Goal: Share content: Share content

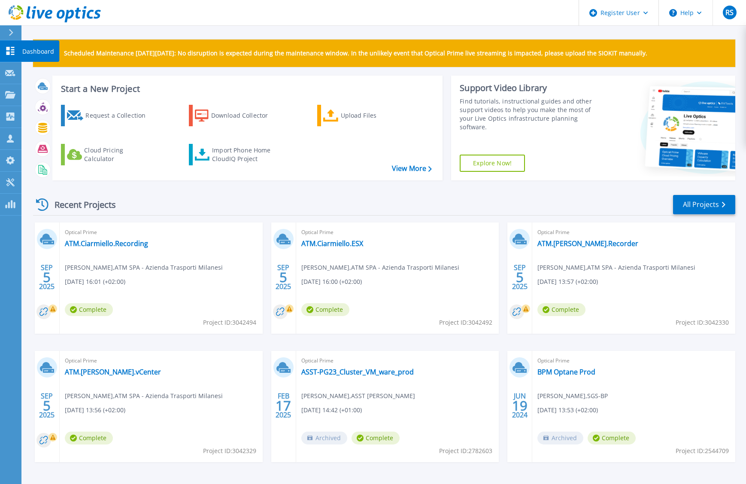
click at [11, 50] on icon at bounding box center [10, 51] width 8 height 8
click at [344, 116] on div "Upload Files" at bounding box center [375, 115] width 69 height 17
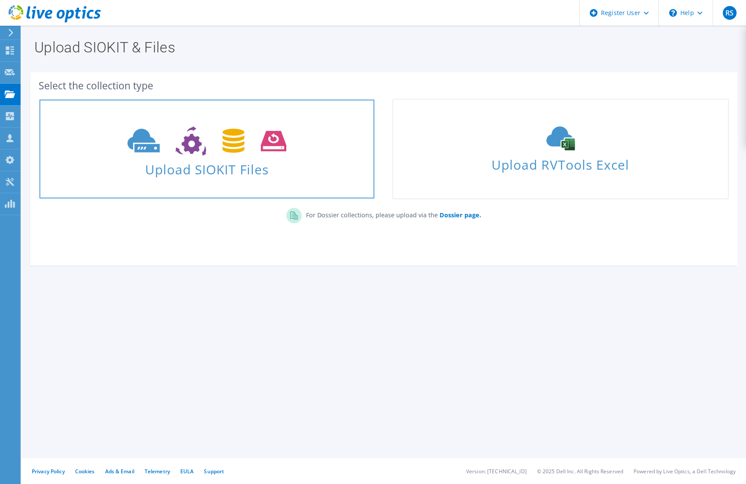
drag, startPoint x: 192, startPoint y: 140, endPoint x: 206, endPoint y: 133, distance: 16.1
click at [192, 140] on use at bounding box center [206, 141] width 158 height 30
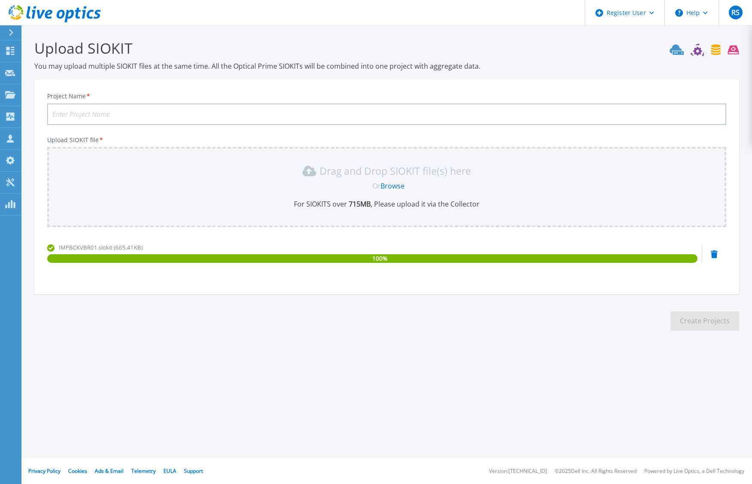
click at [215, 115] on input "Project Name *" at bounding box center [386, 113] width 679 height 21
type input "ATM.Ciarmiello.BACKUP"
click at [687, 322] on button "Create Projects" at bounding box center [705, 320] width 69 height 19
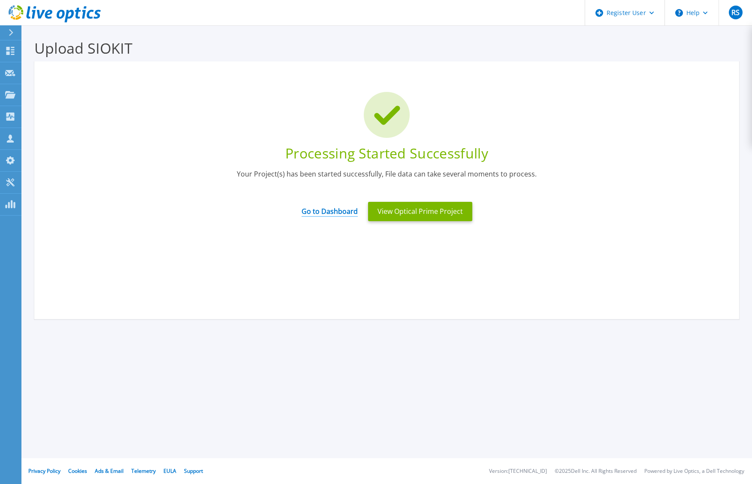
click at [346, 209] on link "Go to Dashboard" at bounding box center [330, 208] width 56 height 17
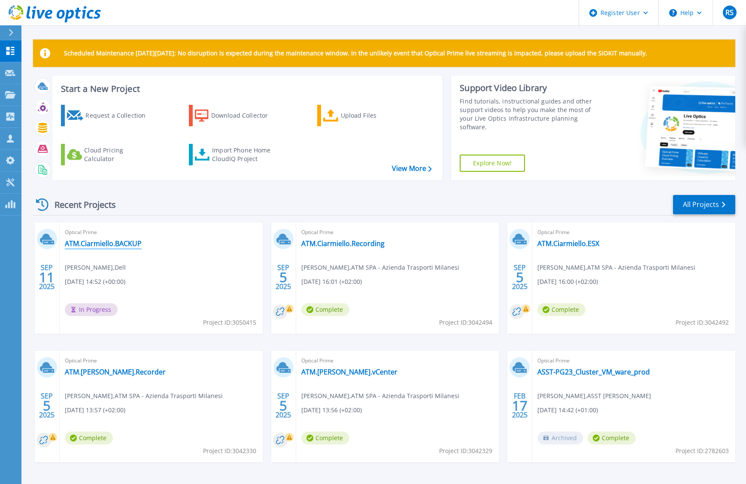
click at [132, 242] on link "ATM.Ciarmiello.BACKUP" at bounding box center [103, 243] width 77 height 9
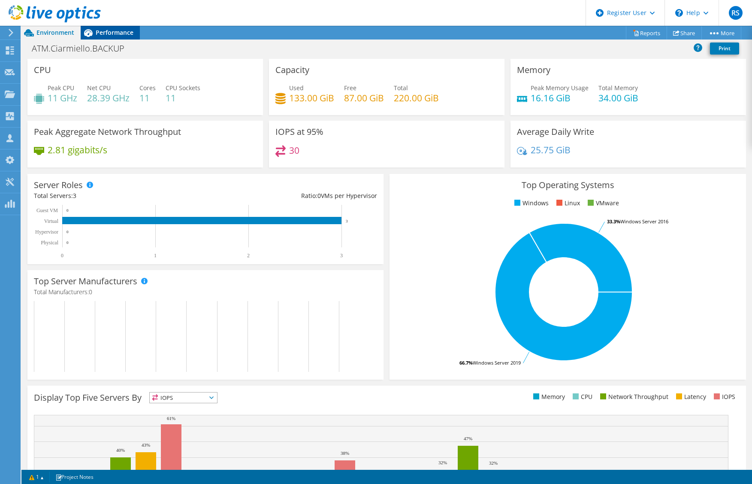
click at [118, 30] on span "Performance" at bounding box center [115, 32] width 38 height 8
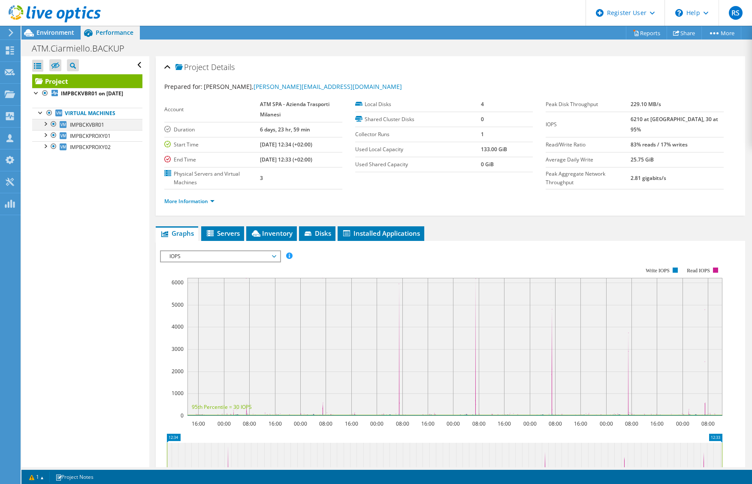
click at [46, 127] on div at bounding box center [45, 123] width 9 height 9
click at [45, 173] on div at bounding box center [45, 168] width 9 height 9
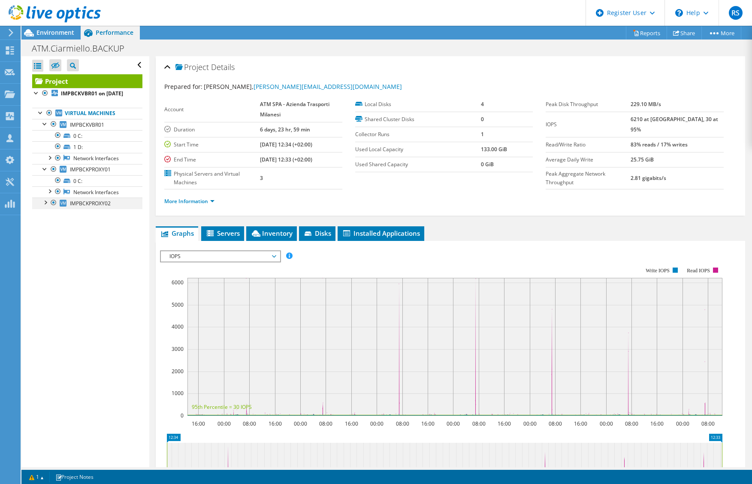
click at [44, 206] on div at bounding box center [45, 201] width 9 height 9
click at [100, 119] on link "Virtual Machines" at bounding box center [87, 113] width 110 height 11
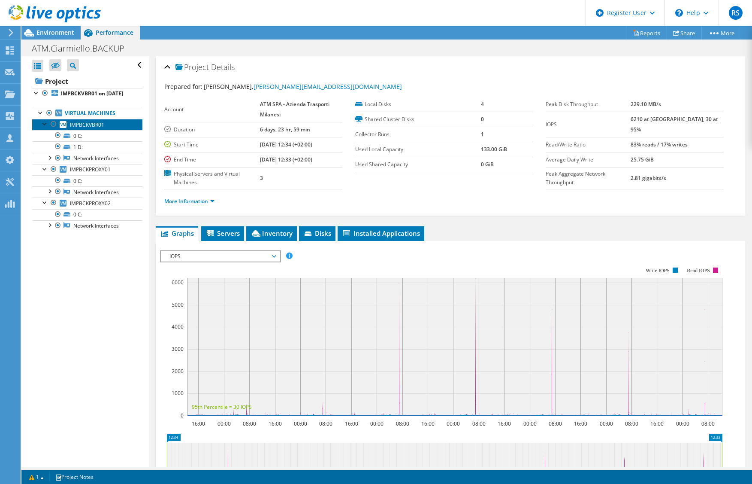
click at [92, 128] on span "IMPBCKVBR01" at bounding box center [87, 124] width 34 height 7
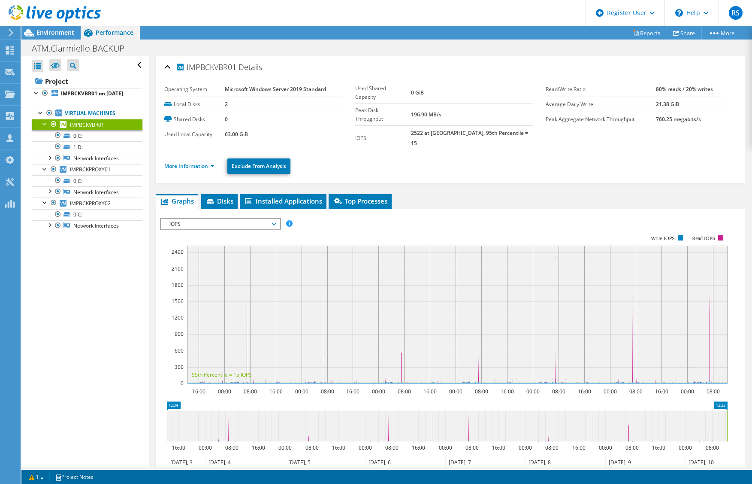
click at [273, 219] on span "IOPS" at bounding box center [220, 224] width 110 height 10
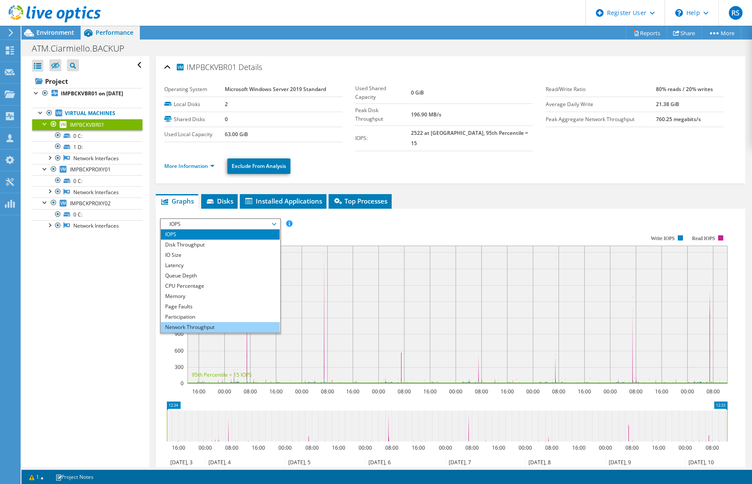
click at [206, 322] on li "Network Throughput" at bounding box center [220, 327] width 119 height 10
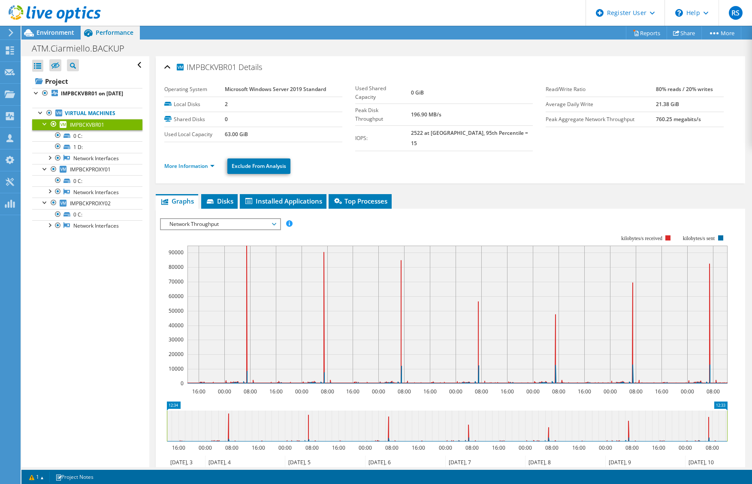
click at [222, 219] on span "Network Throughput" at bounding box center [220, 224] width 110 height 10
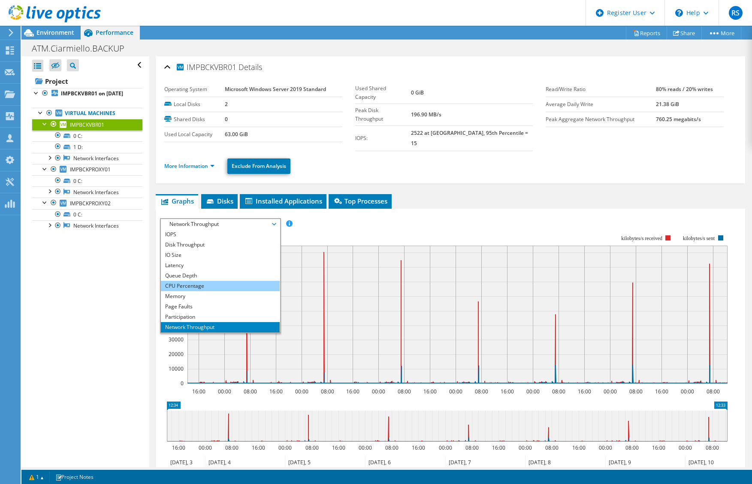
click at [203, 281] on li "CPU Percentage" at bounding box center [220, 286] width 119 height 10
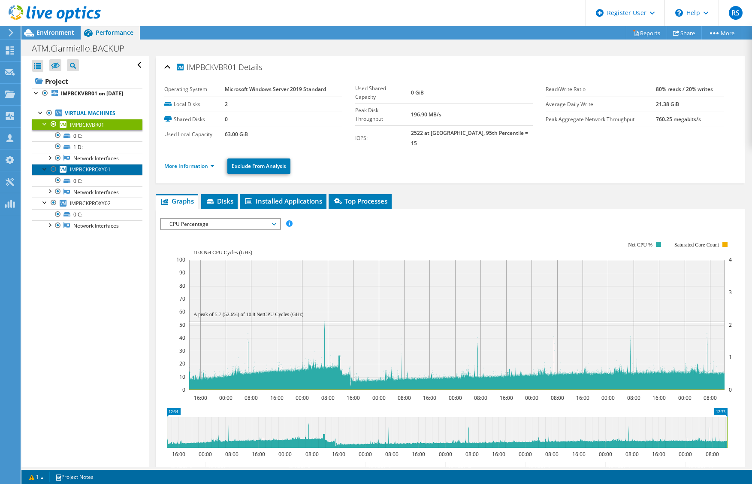
click at [87, 173] on span "IMPBCKPROXY01" at bounding box center [90, 169] width 41 height 7
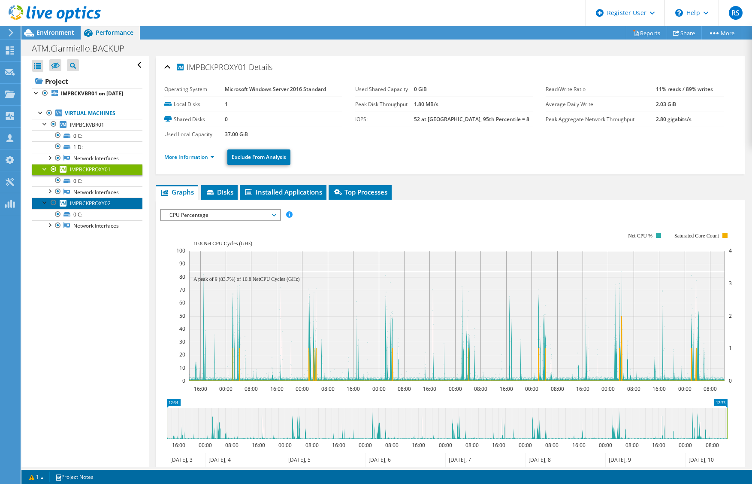
click at [94, 207] on span "IMPBCKPROXY02" at bounding box center [90, 203] width 41 height 7
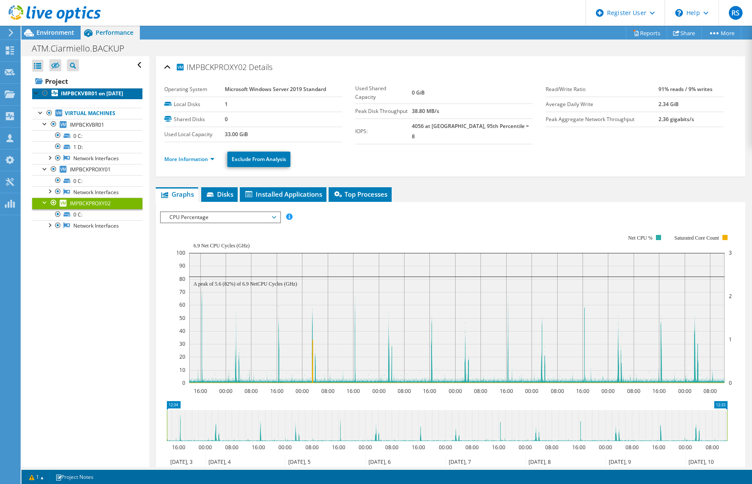
click at [74, 95] on b "IMPBCKVBR01 on 9/11/2025" at bounding box center [92, 93] width 62 height 7
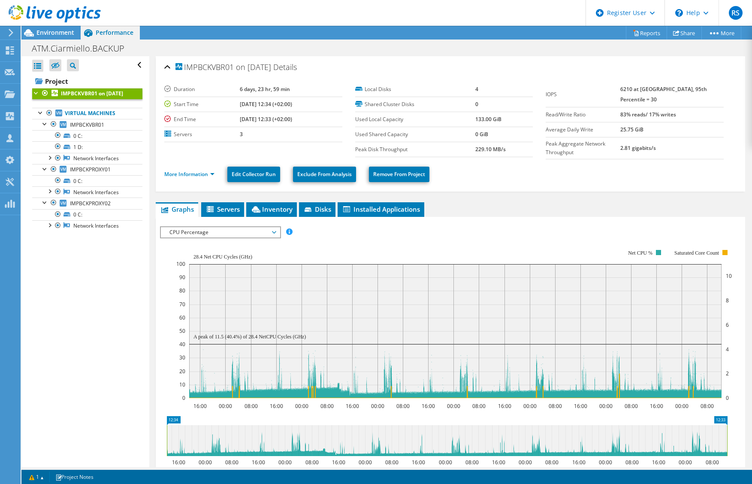
click at [276, 235] on span "CPU Percentage" at bounding box center [220, 232] width 119 height 10
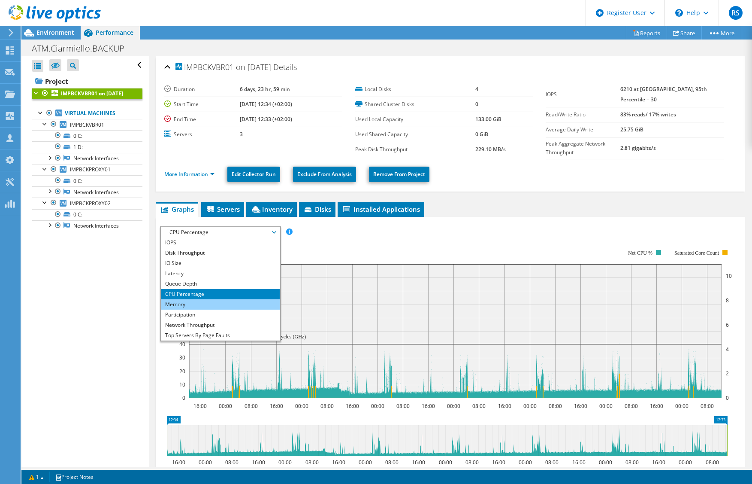
click at [218, 305] on li "Memory" at bounding box center [220, 304] width 119 height 10
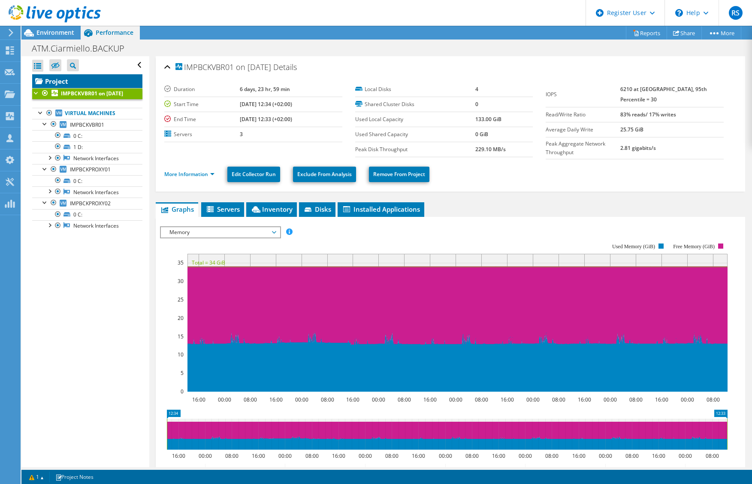
click at [66, 79] on link "Project" at bounding box center [87, 81] width 110 height 14
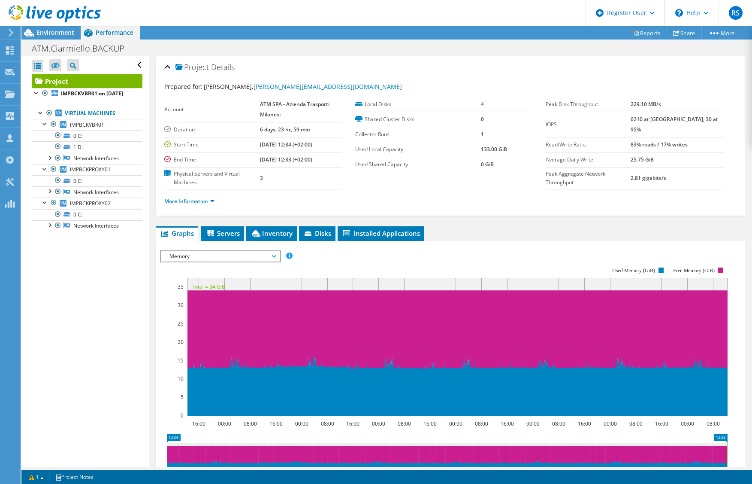
click at [203, 255] on span "Memory" at bounding box center [220, 256] width 110 height 10
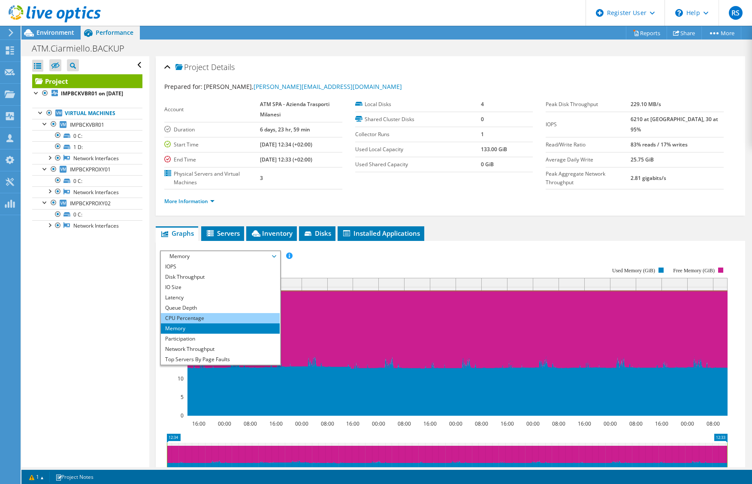
click at [195, 319] on li "CPU Percentage" at bounding box center [220, 318] width 119 height 10
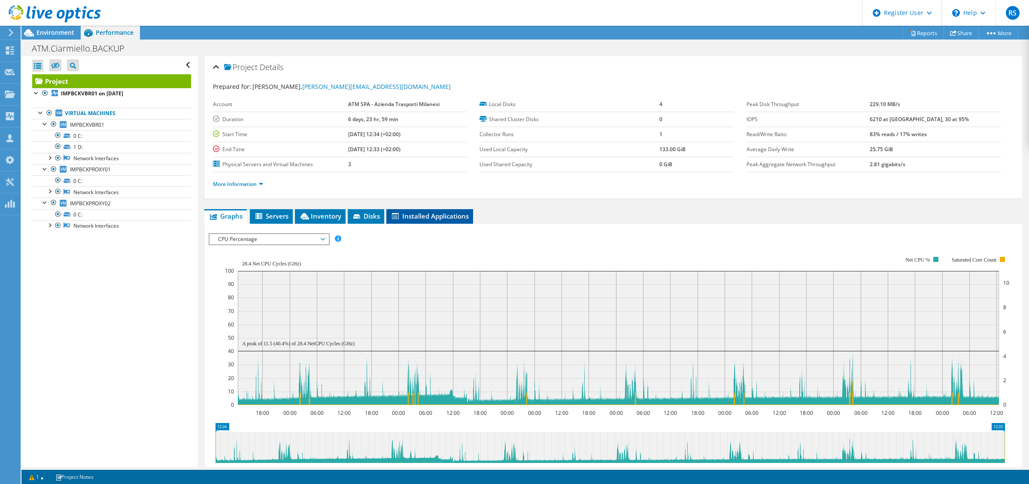
click at [434, 214] on span "Installed Applications" at bounding box center [430, 216] width 78 height 9
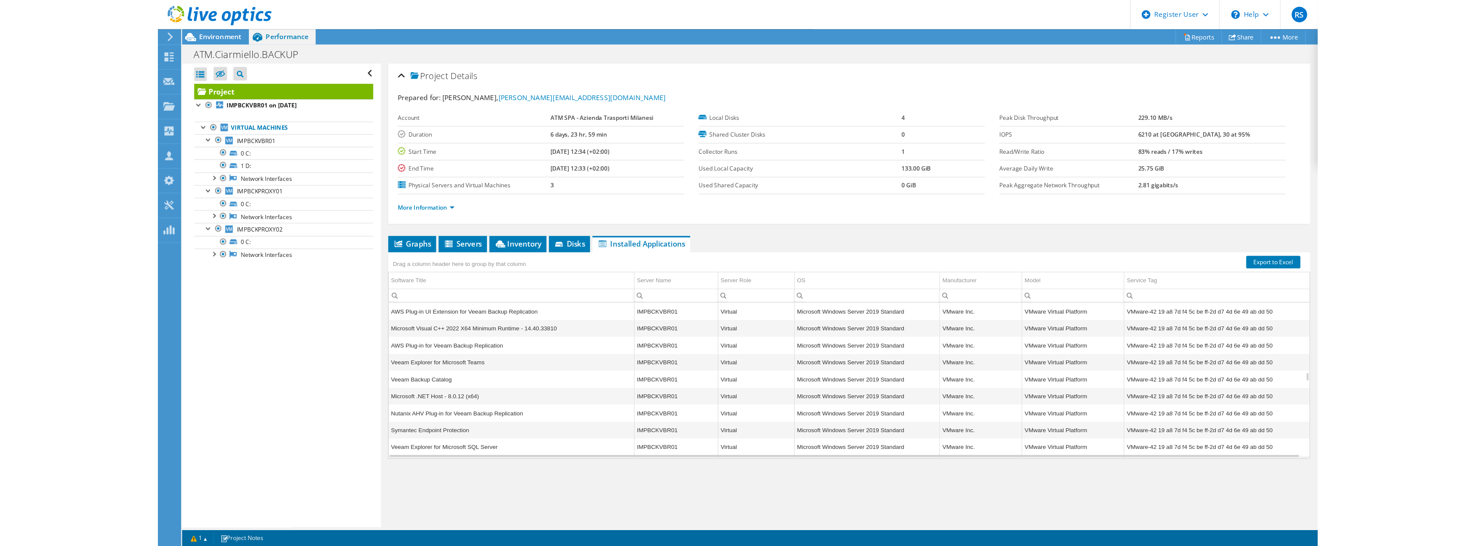
scroll to position [1030, 0]
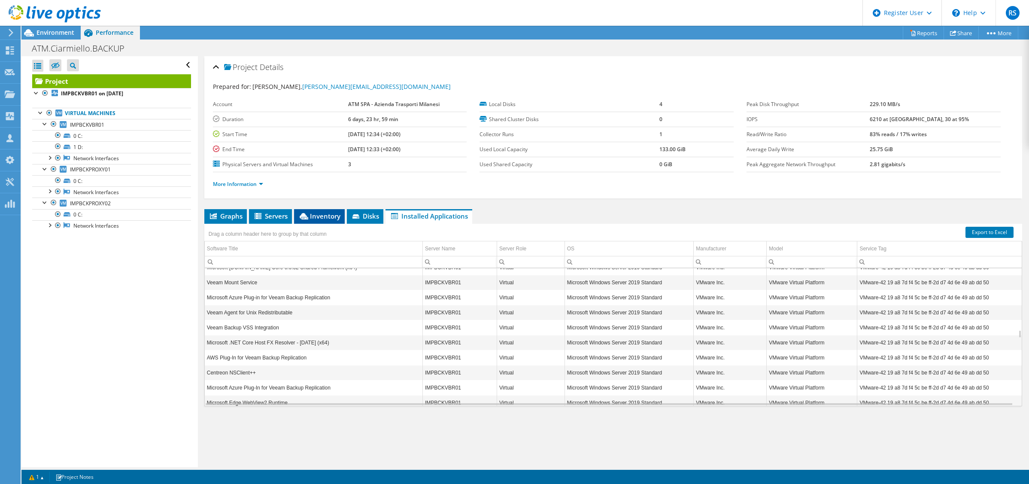
click at [328, 220] on li "Inventory" at bounding box center [319, 216] width 51 height 15
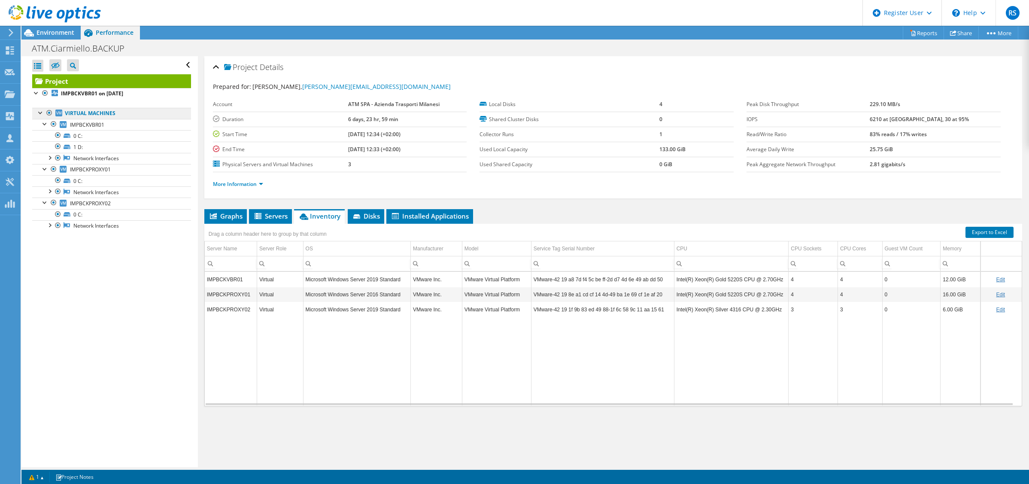
click at [87, 115] on link "Virtual Machines" at bounding box center [111, 113] width 159 height 11
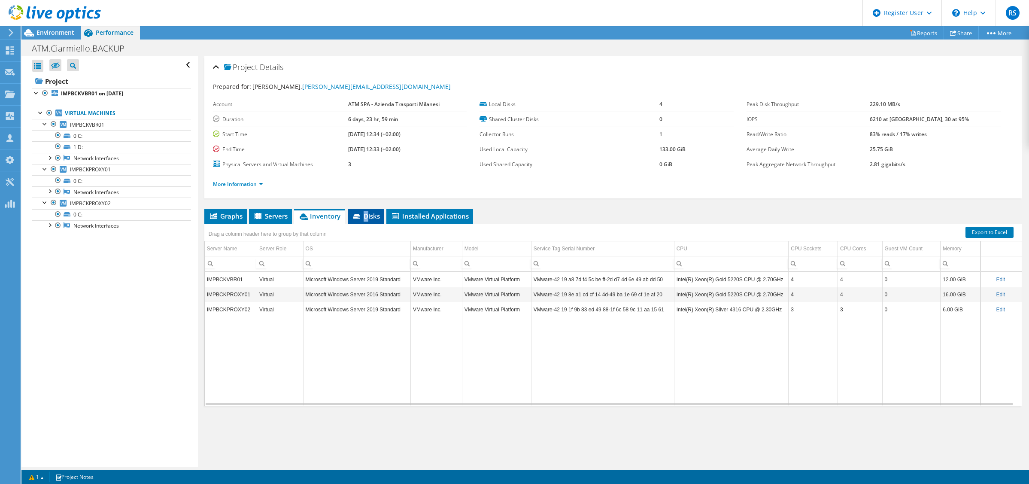
click at [366, 213] on span "Disks" at bounding box center [366, 216] width 28 height 9
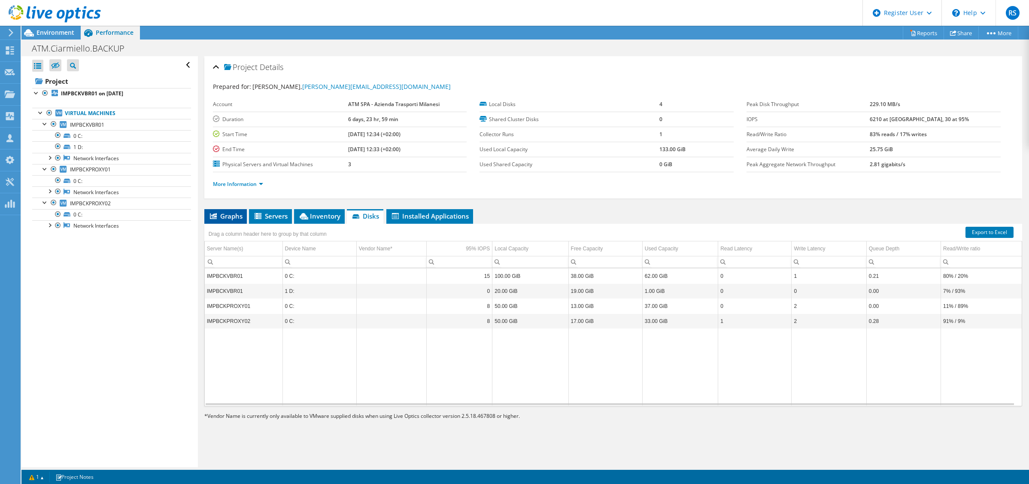
click at [218, 213] on span "Graphs" at bounding box center [226, 216] width 34 height 9
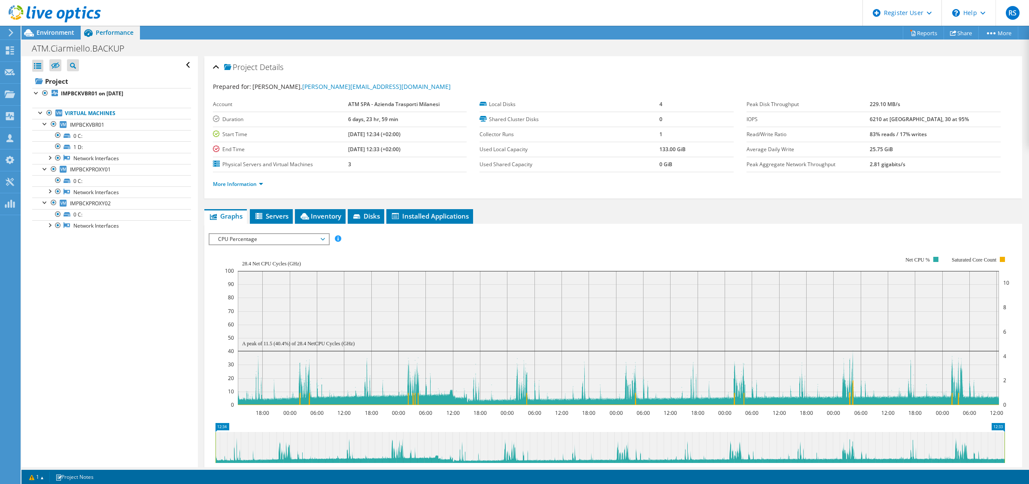
click at [440, 17] on header "RS Dell User Roberto Sironi Roberto.Sironi@dell.com Dell My Profile Log Out \n …" at bounding box center [514, 13] width 1029 height 26
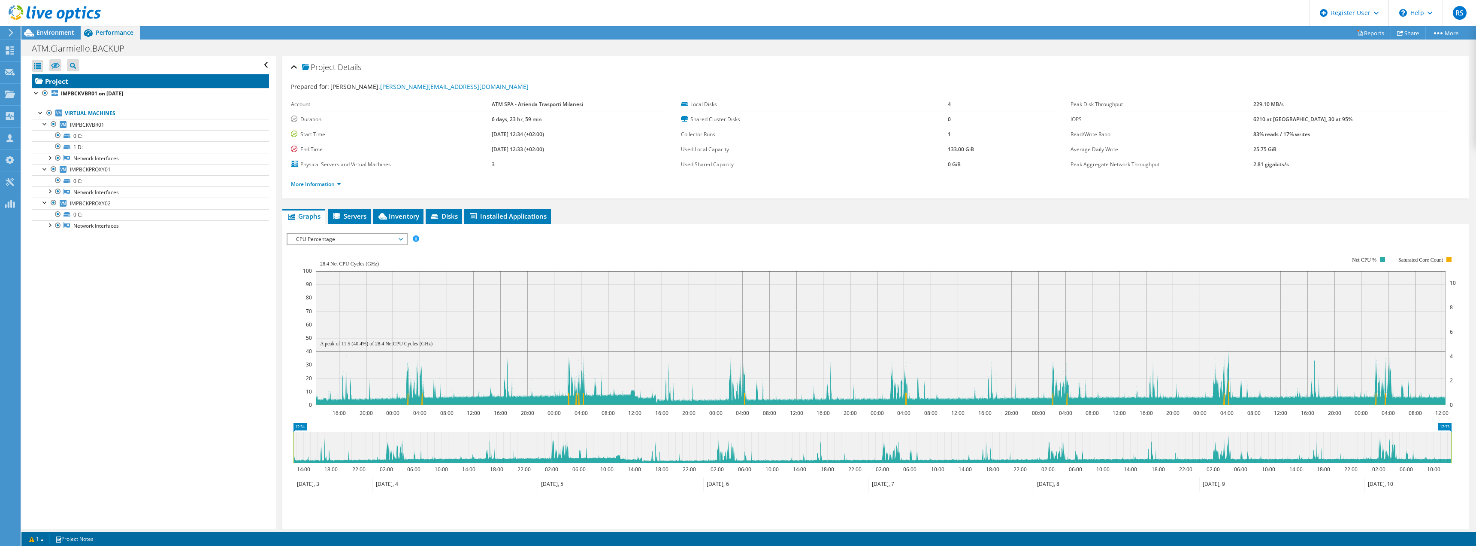
click at [97, 82] on link "Project" at bounding box center [150, 81] width 237 height 14
click at [109, 113] on link "Virtual Machines" at bounding box center [150, 113] width 237 height 11
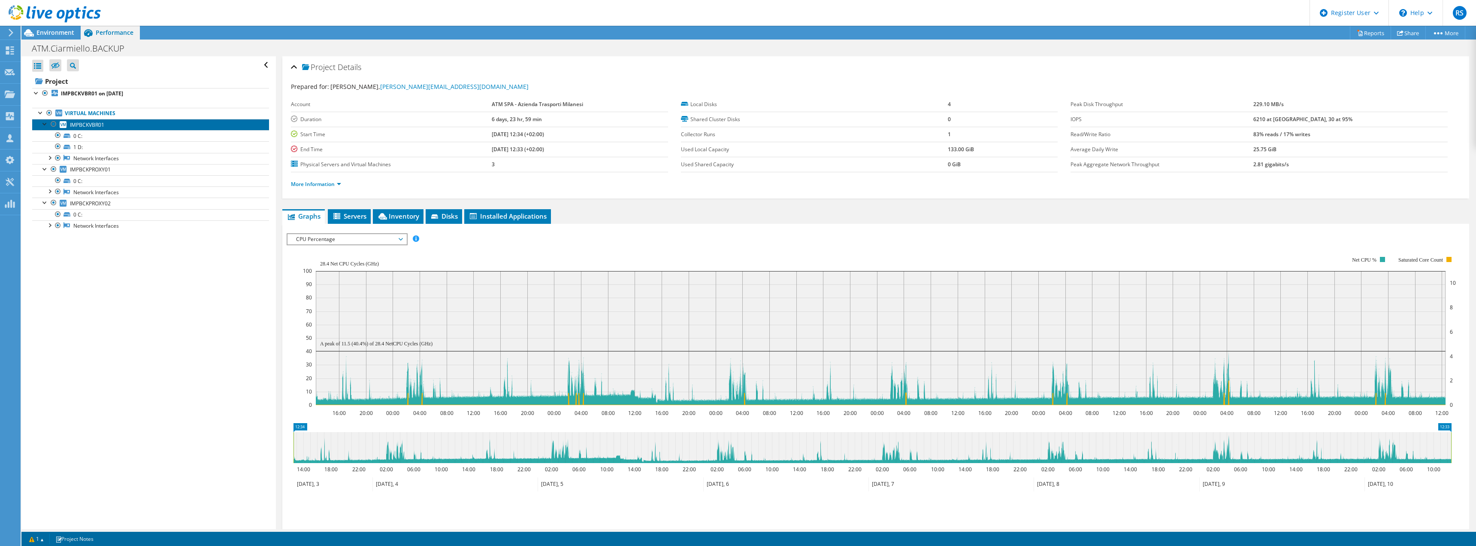
click at [80, 122] on span "IMPBCKVBR01" at bounding box center [87, 124] width 34 height 7
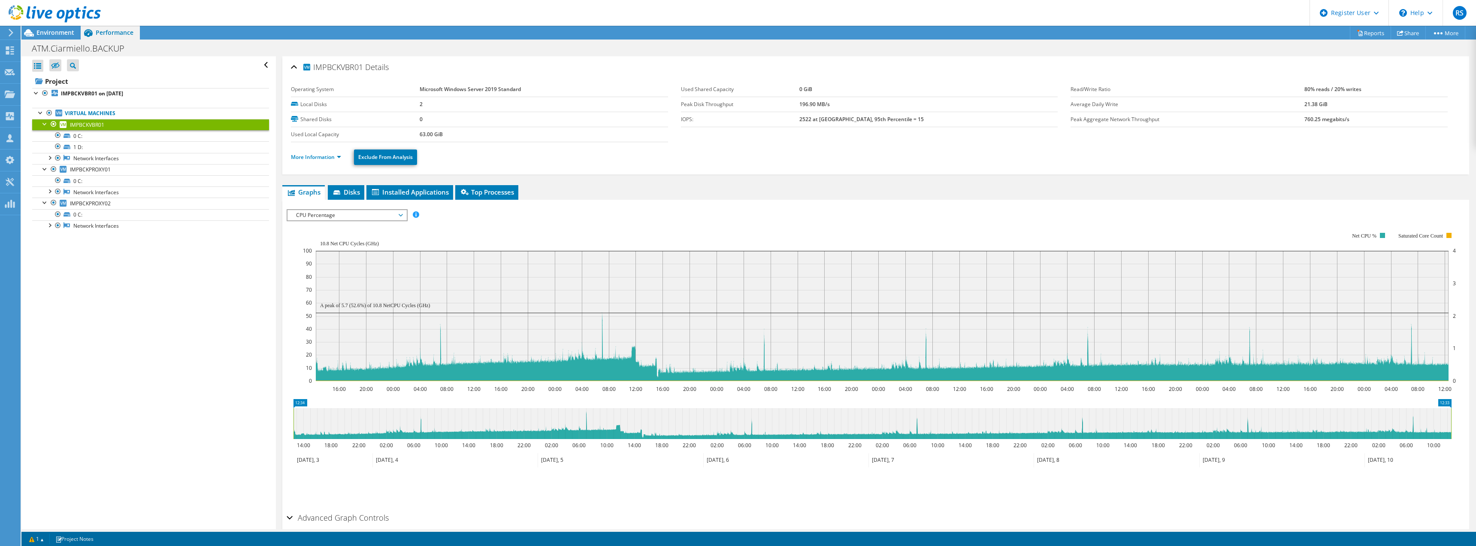
click at [383, 212] on span "CPU Percentage" at bounding box center [347, 215] width 110 height 10
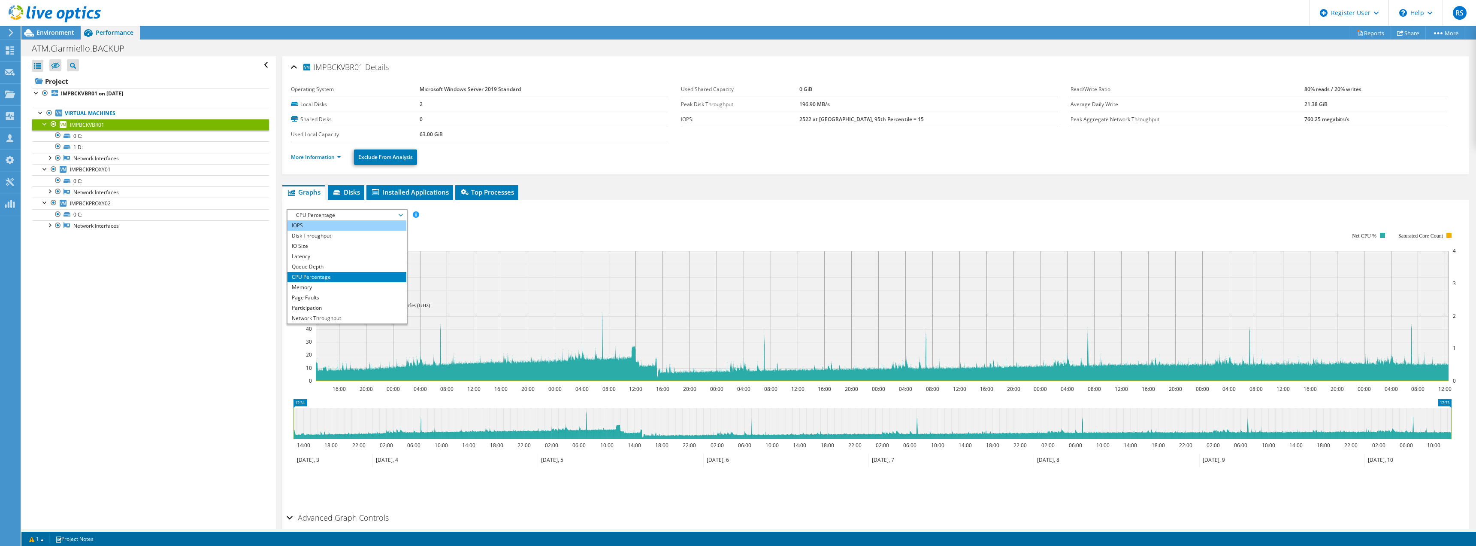
click at [323, 224] on li "IOPS" at bounding box center [347, 225] width 119 height 10
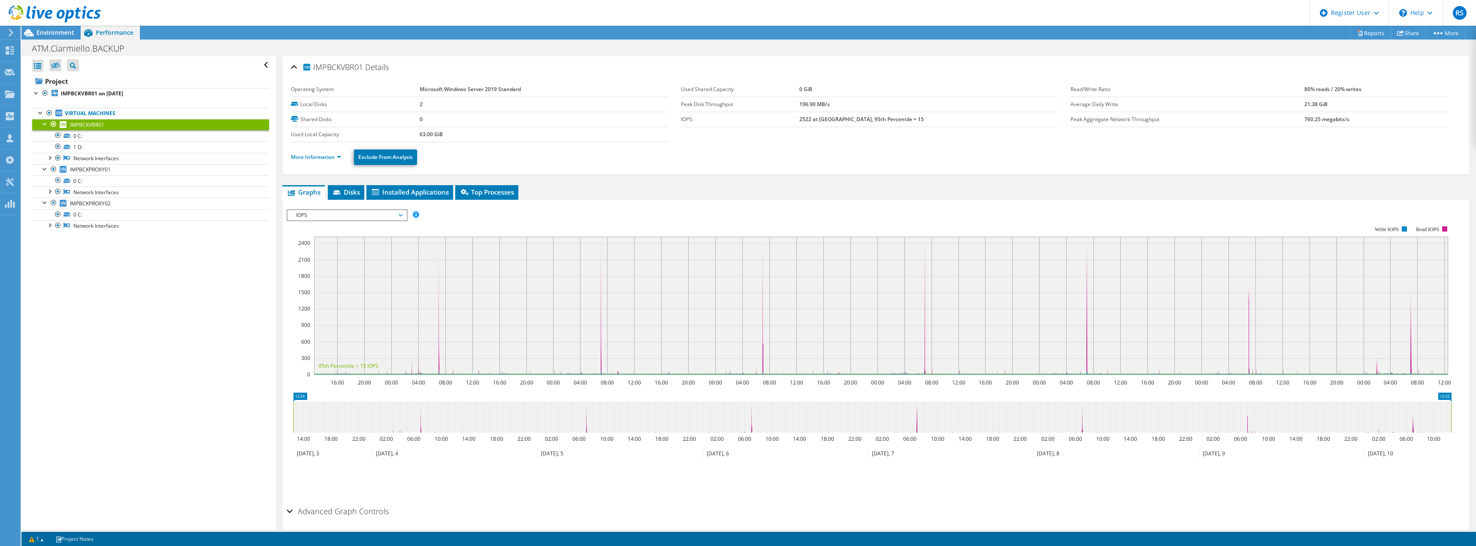
click at [364, 217] on span "IOPS" at bounding box center [347, 215] width 110 height 10
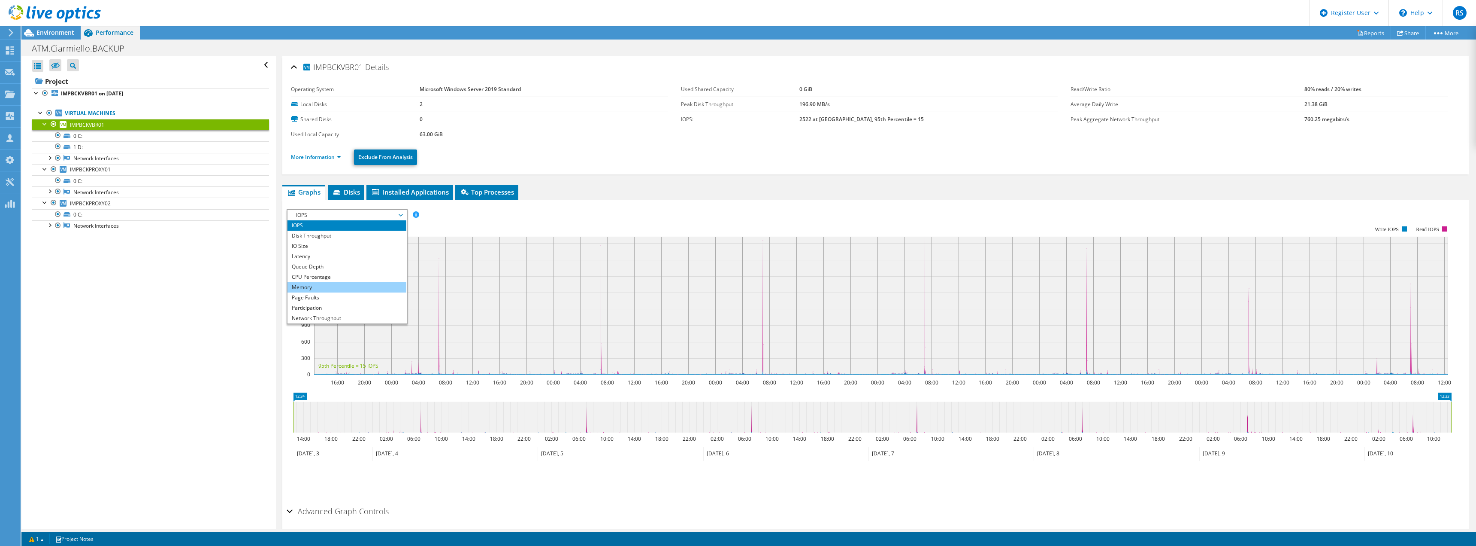
click at [331, 285] on li "Memory" at bounding box center [347, 287] width 119 height 10
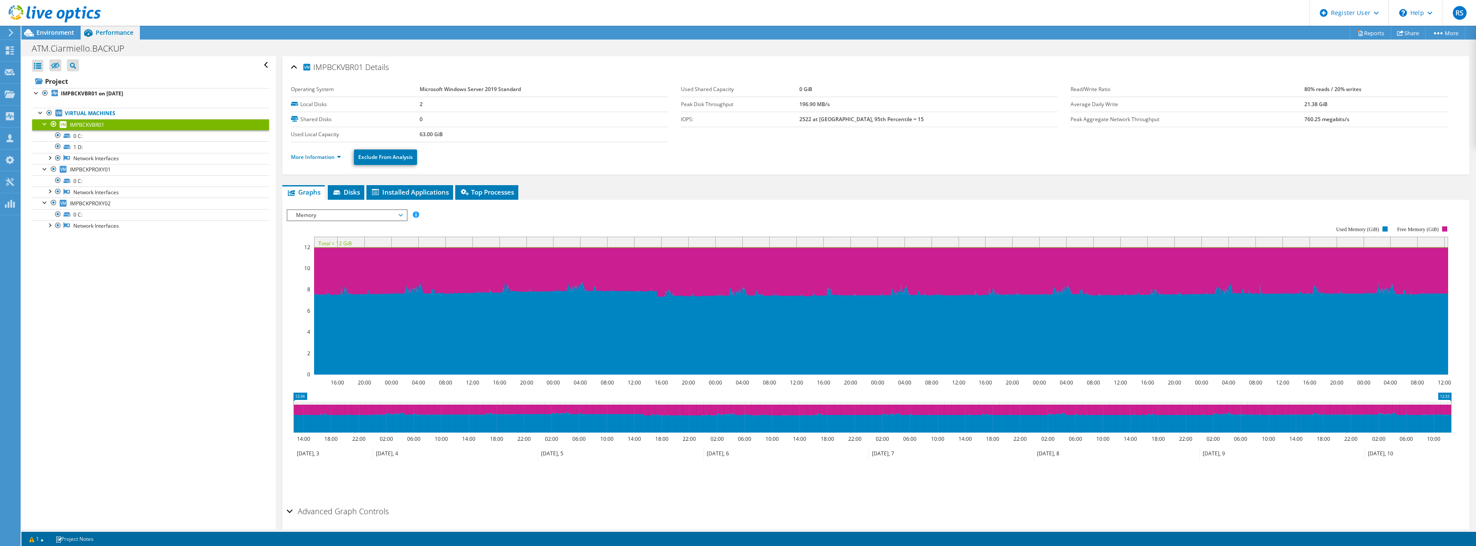
click at [402, 218] on span "Memory" at bounding box center [347, 215] width 110 height 10
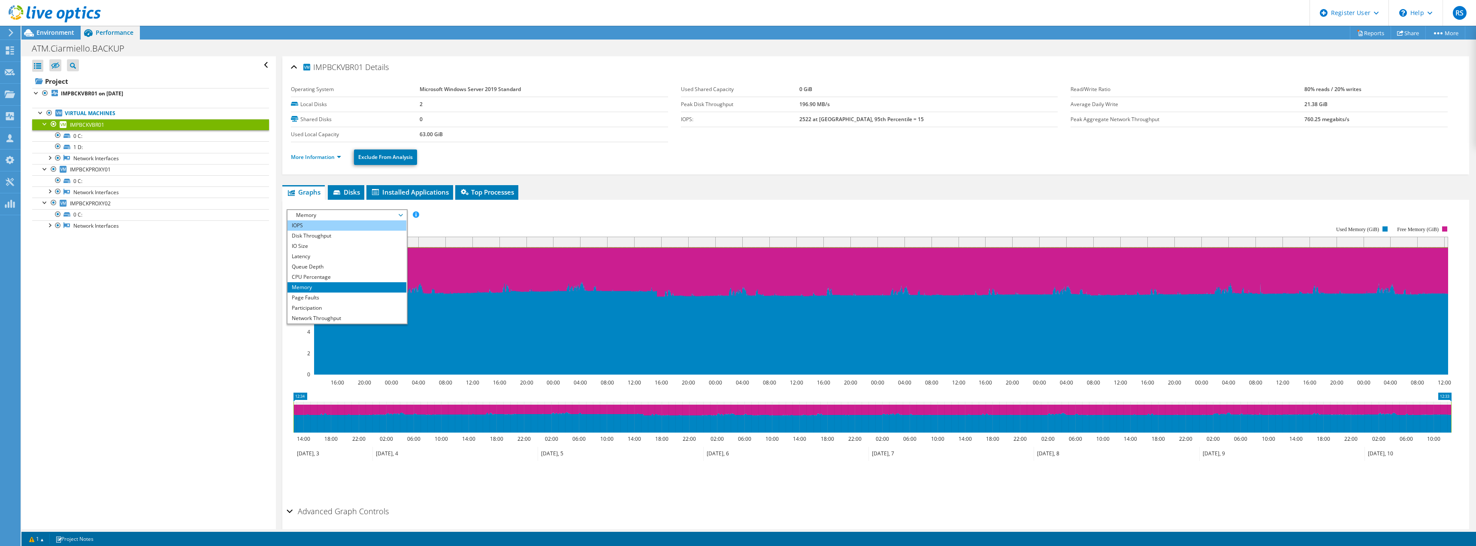
click at [324, 229] on li "IOPS" at bounding box center [347, 225] width 119 height 10
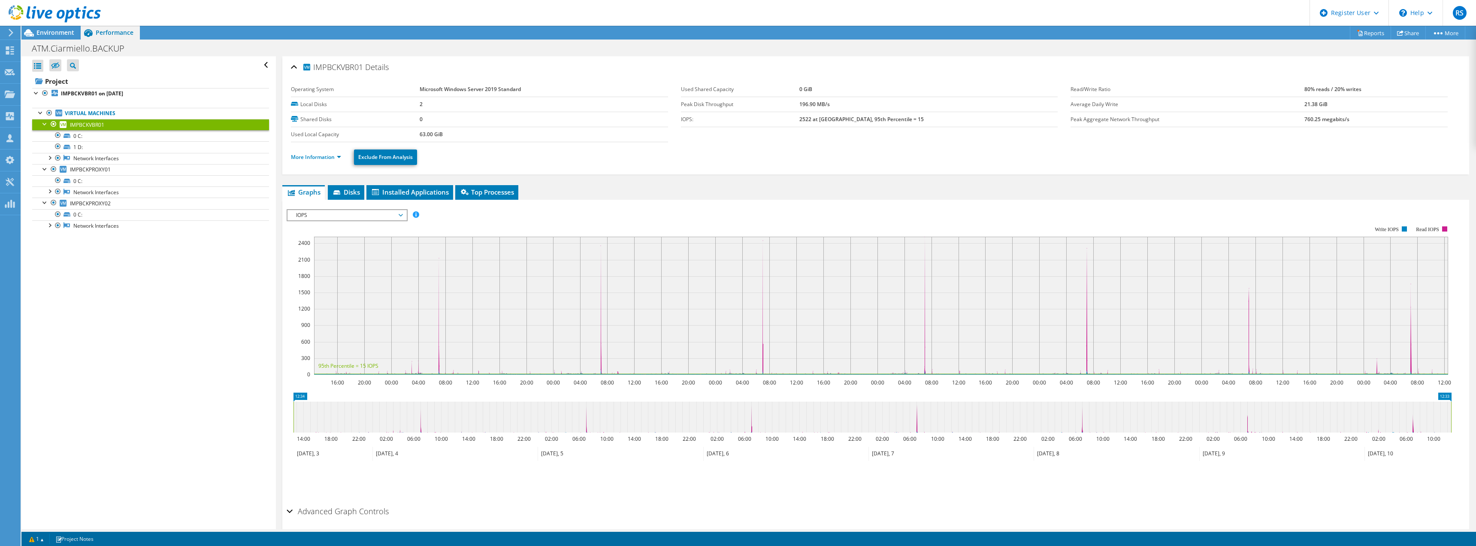
click at [398, 214] on span "IOPS" at bounding box center [347, 215] width 110 height 10
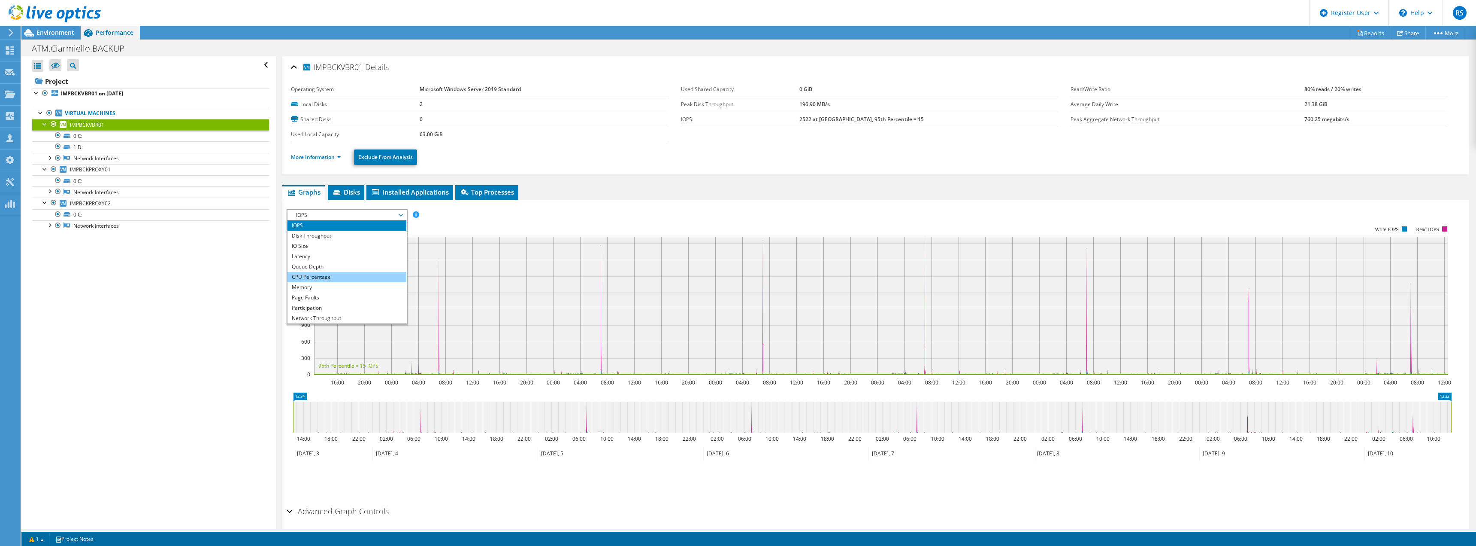
click at [343, 275] on li "CPU Percentage" at bounding box center [347, 277] width 119 height 10
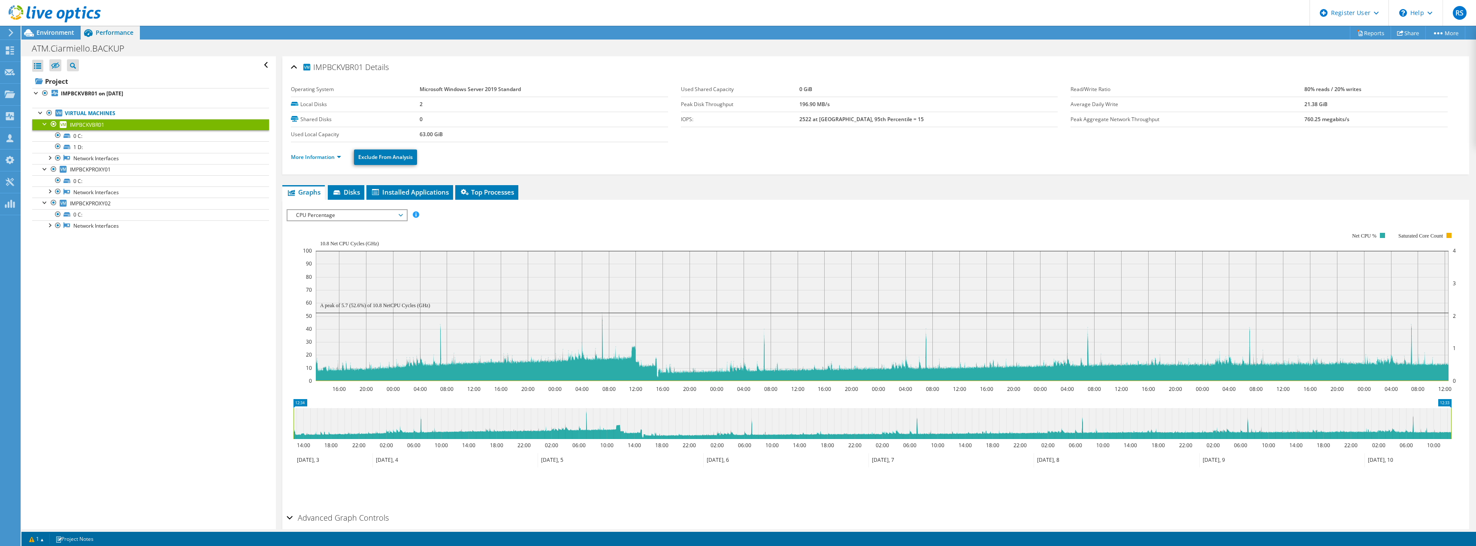
click at [388, 220] on span "CPU Percentage" at bounding box center [347, 215] width 110 height 10
click at [353, 289] on li "Memory" at bounding box center [347, 287] width 119 height 10
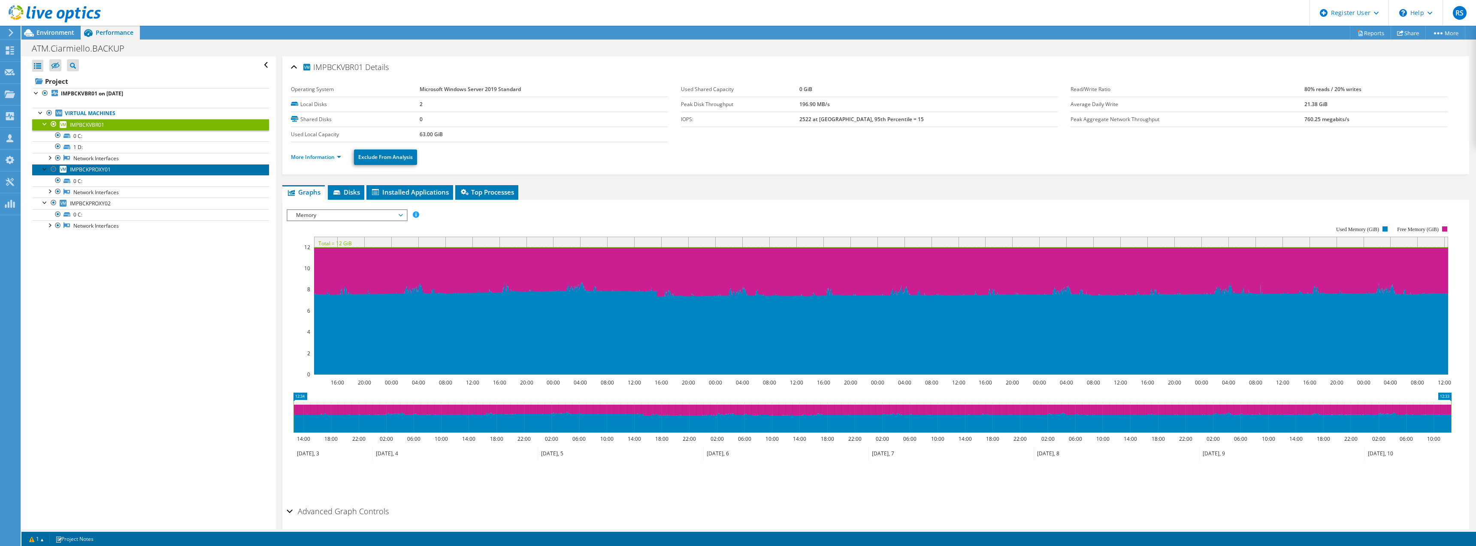
click at [109, 173] on span "IMPBCKPROXY01" at bounding box center [90, 169] width 41 height 7
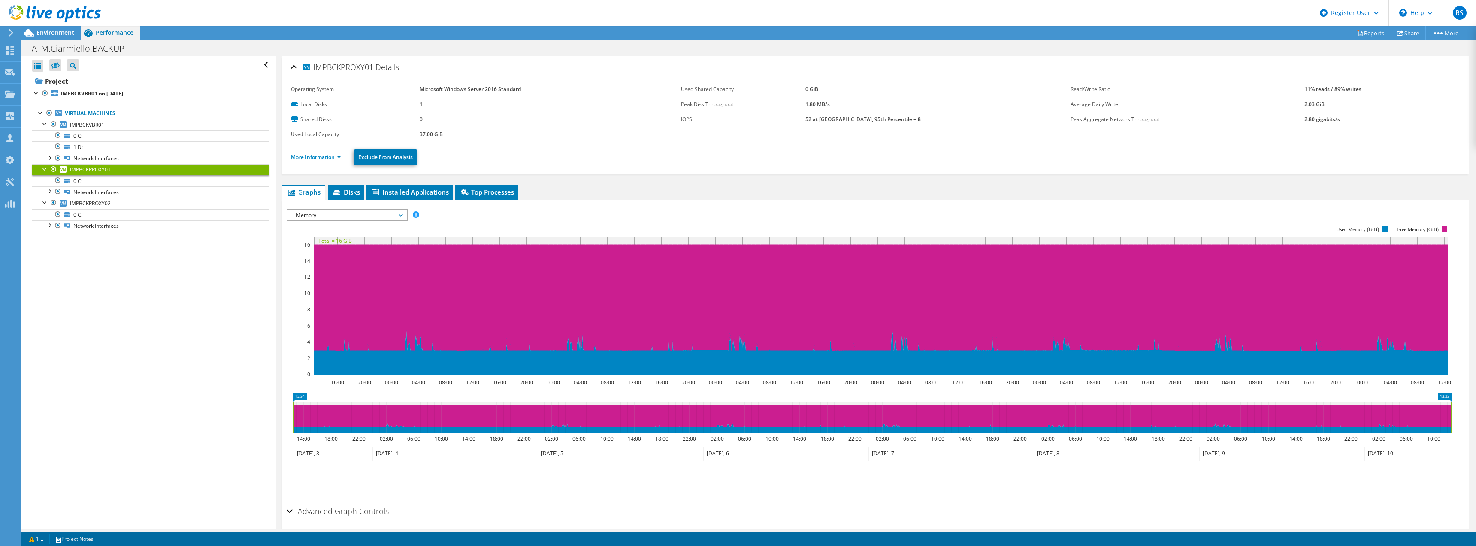
click at [351, 215] on span "Memory" at bounding box center [347, 215] width 110 height 10
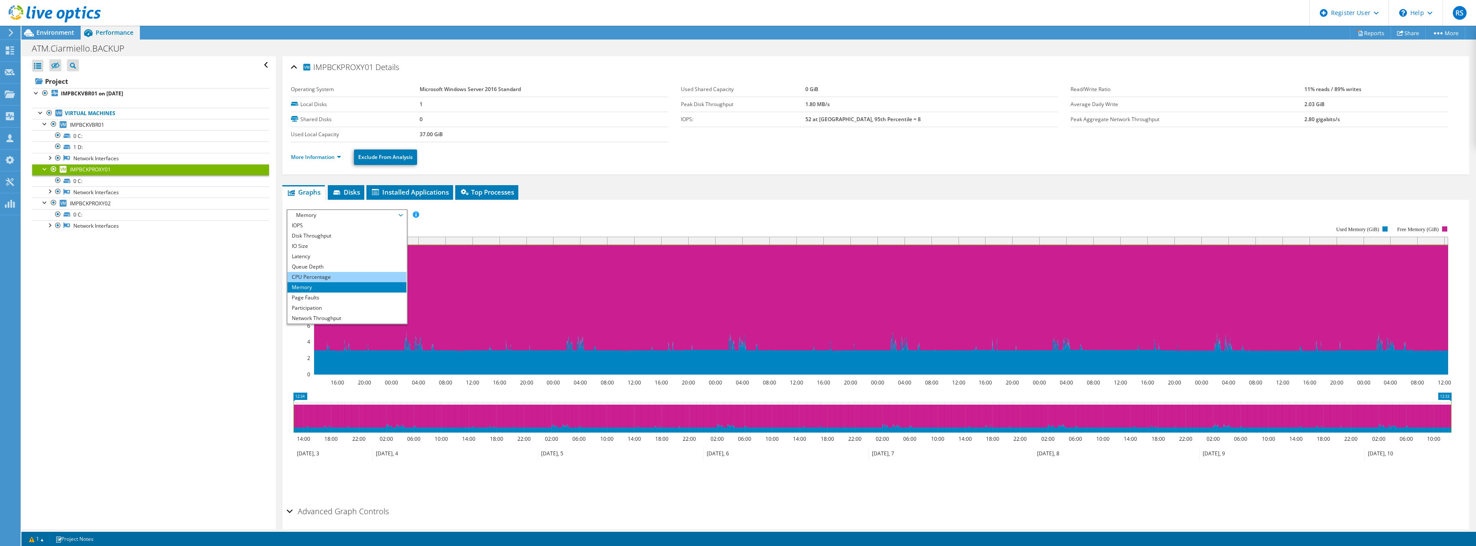
click at [361, 274] on li "CPU Percentage" at bounding box center [347, 277] width 119 height 10
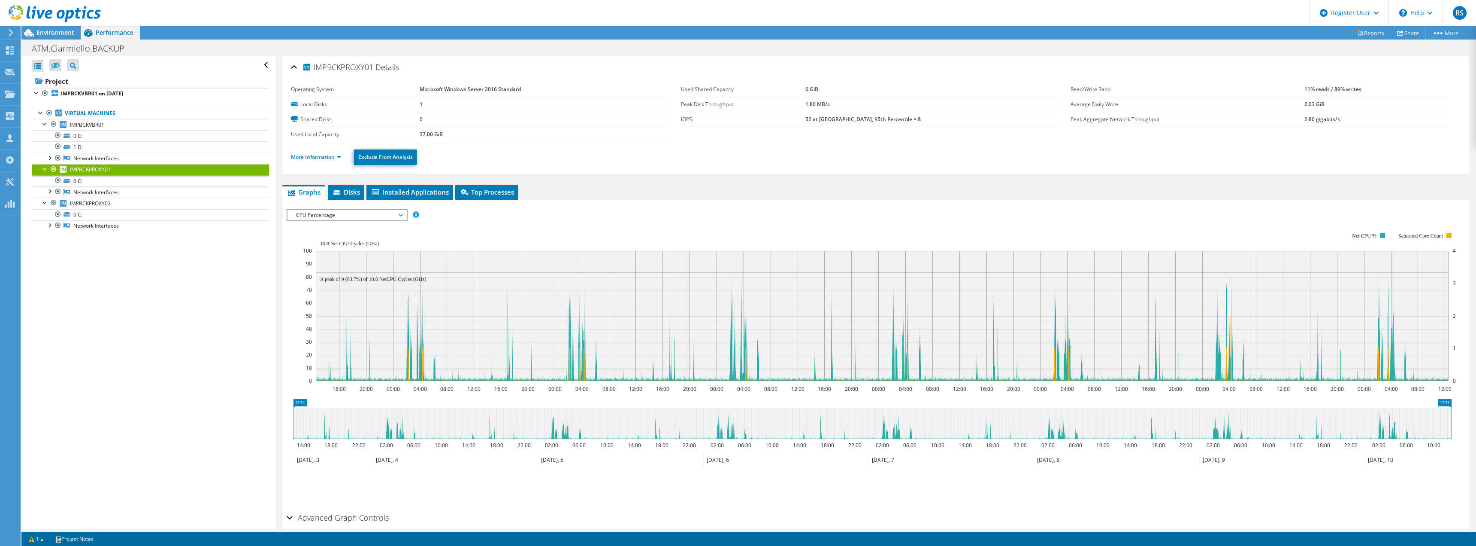
click at [358, 220] on span "CPU Percentage" at bounding box center [347, 215] width 110 height 10
click at [312, 247] on li "IO Size" at bounding box center [347, 246] width 119 height 10
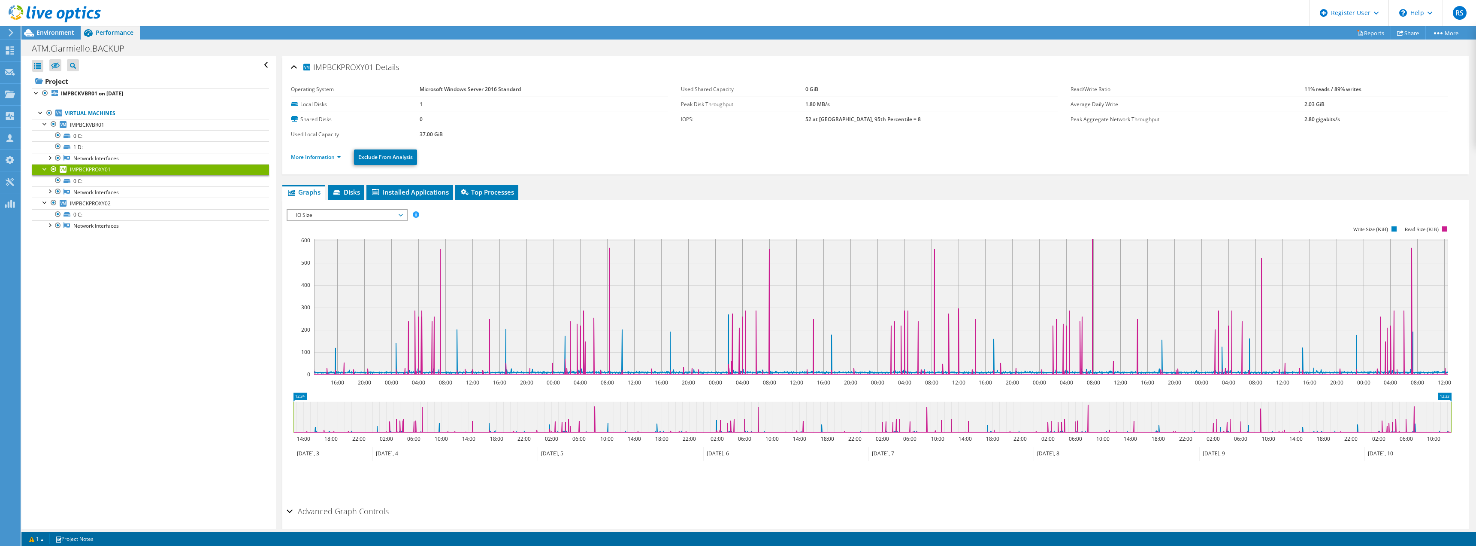
click at [345, 215] on span "IO Size" at bounding box center [347, 215] width 110 height 10
click at [344, 221] on li "IOPS" at bounding box center [347, 225] width 119 height 10
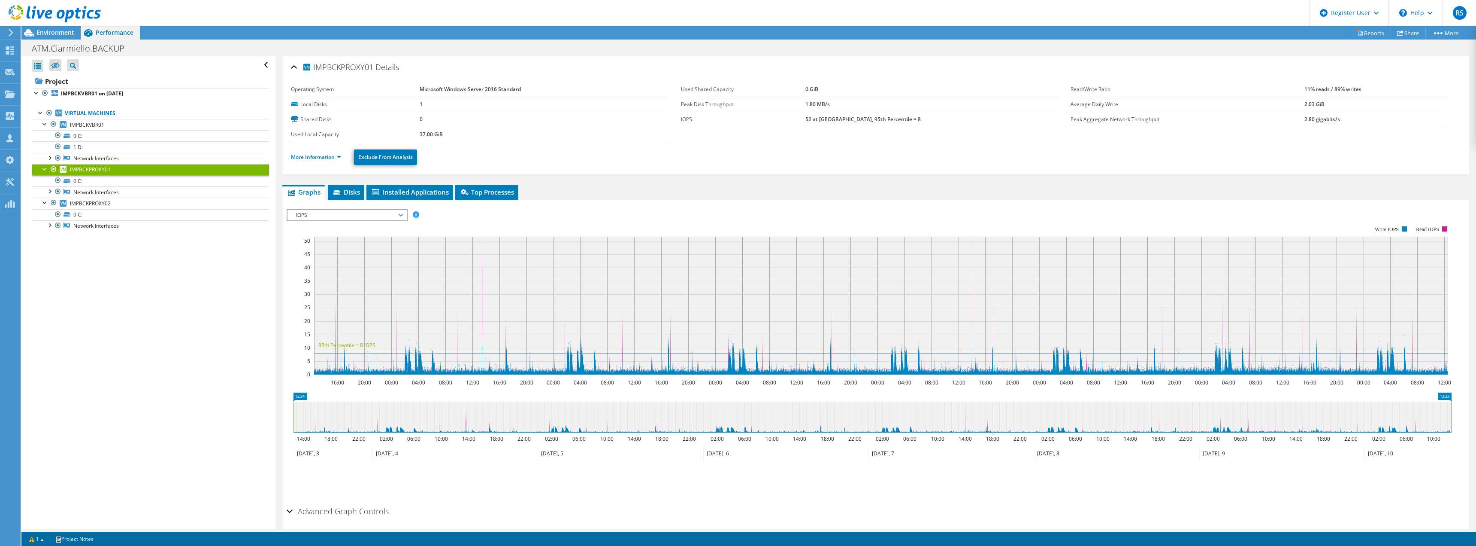
click at [330, 215] on span "IOPS" at bounding box center [347, 215] width 110 height 10
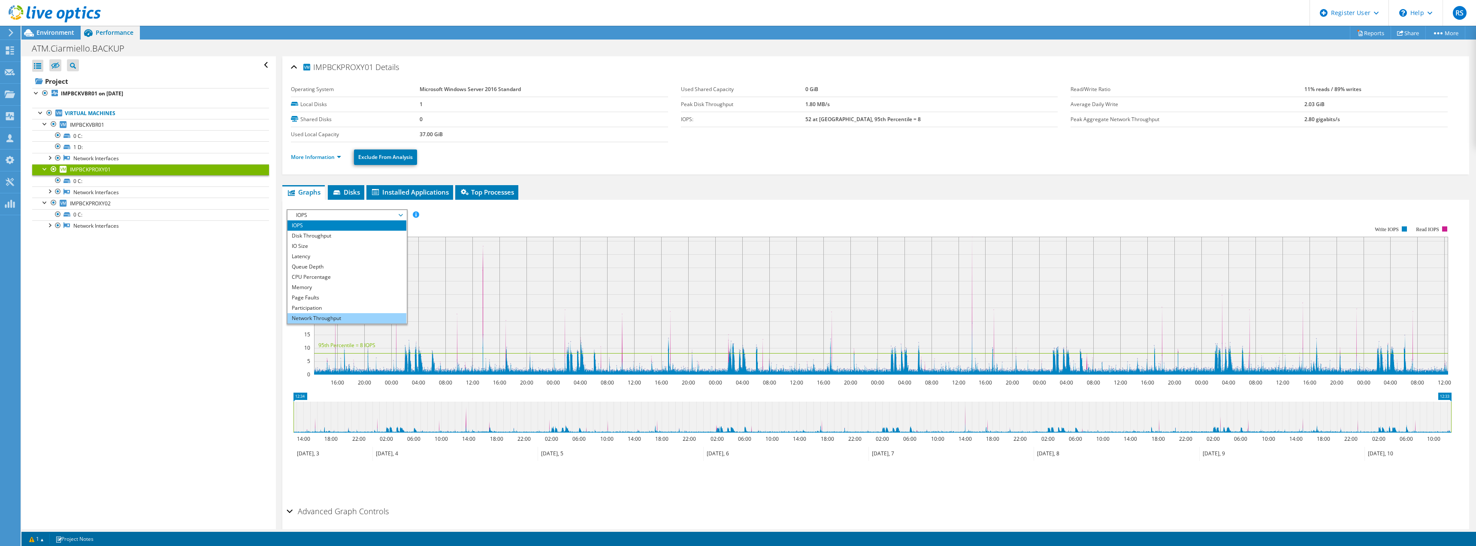
click at [335, 317] on li "Network Throughput" at bounding box center [347, 318] width 119 height 10
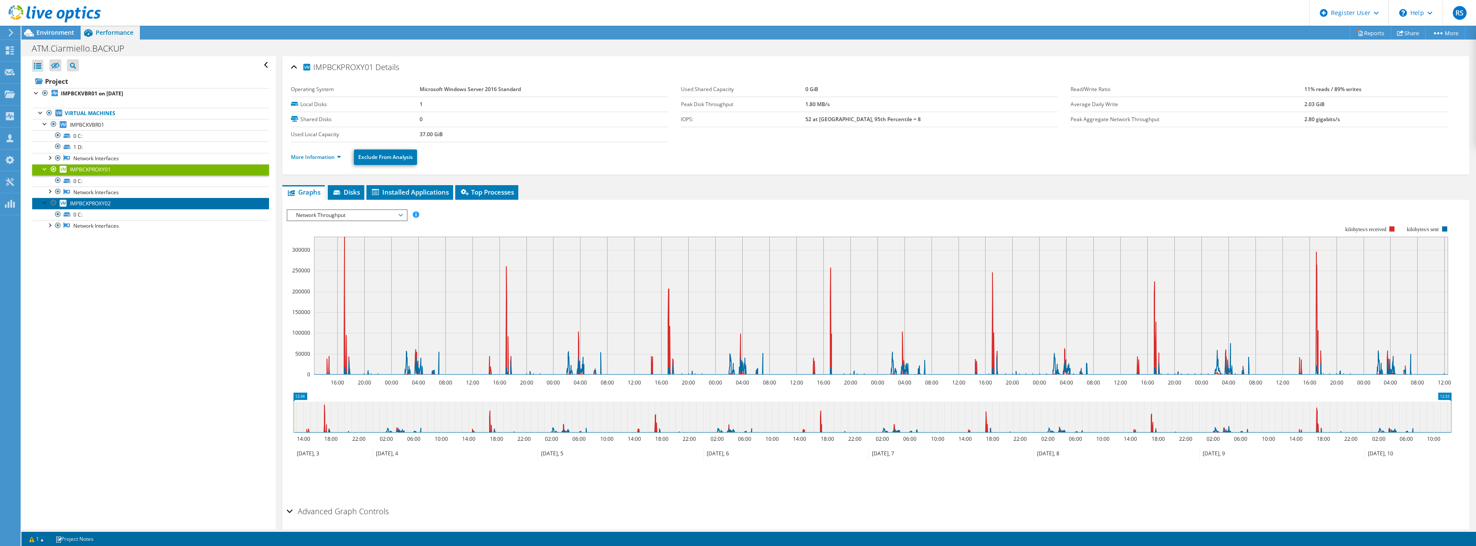
click at [114, 203] on link "IMPBCKPROXY02" at bounding box center [150, 202] width 237 height 11
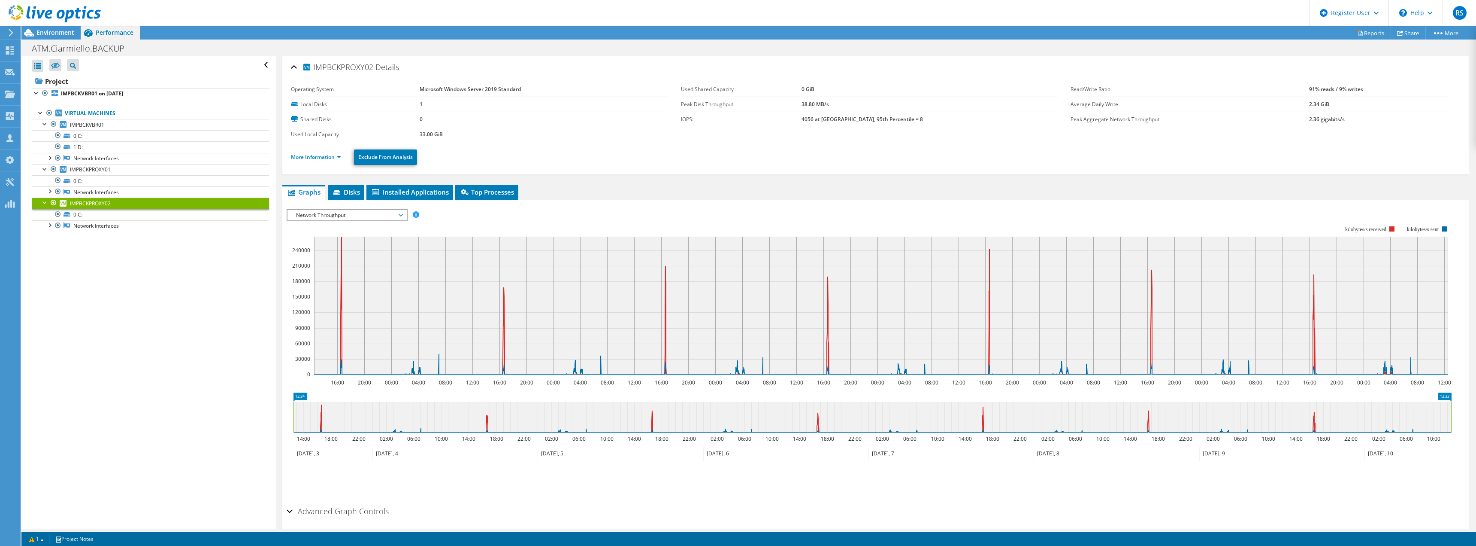
click at [396, 213] on span "Network Throughput" at bounding box center [347, 215] width 110 height 10
click at [496, 275] on rect at bounding box center [881, 305] width 1134 height 138
click at [97, 123] on span "IMPBCKVBR01" at bounding box center [87, 124] width 34 height 7
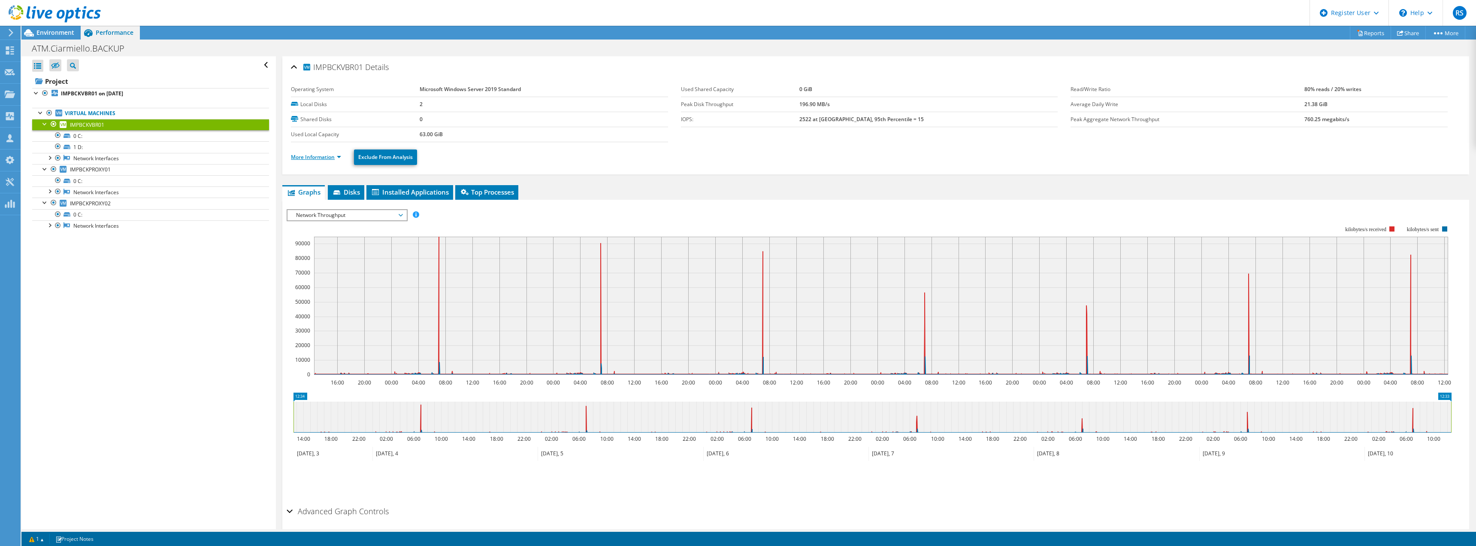
click at [338, 158] on link "More Information" at bounding box center [316, 156] width 50 height 7
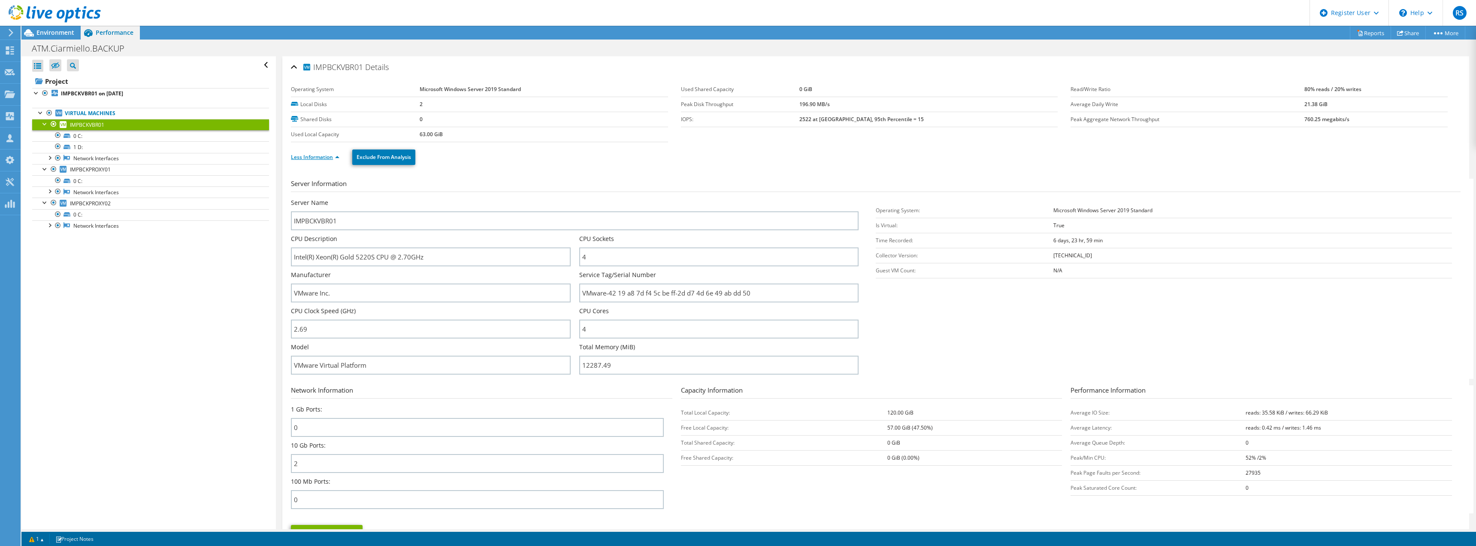
click at [334, 157] on link "Less Information" at bounding box center [315, 156] width 48 height 7
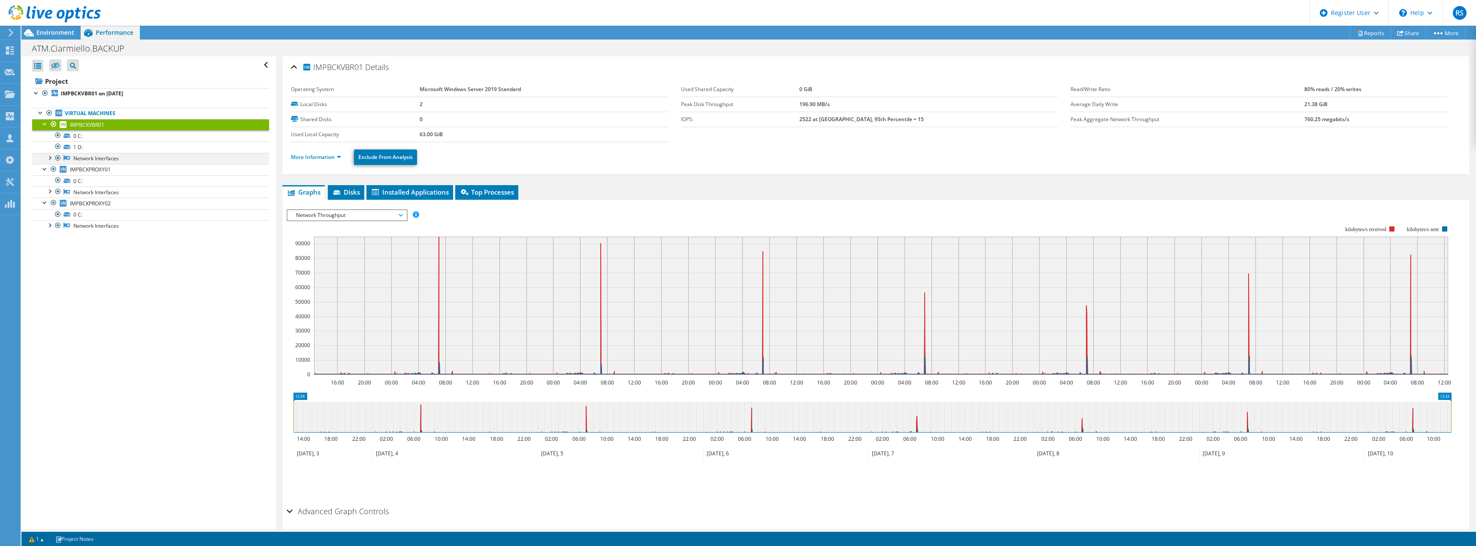
click at [48, 160] on div at bounding box center [49, 157] width 9 height 9
click at [55, 33] on span "Environment" at bounding box center [55, 32] width 38 height 8
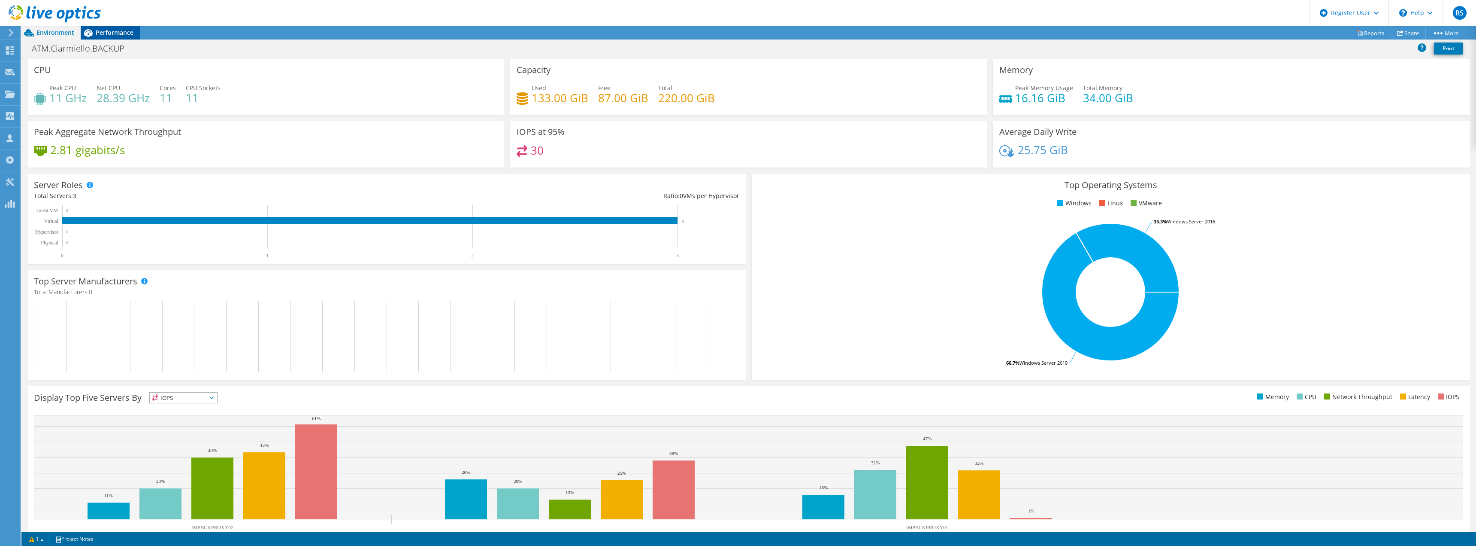
click at [125, 30] on span "Performance" at bounding box center [115, 32] width 38 height 8
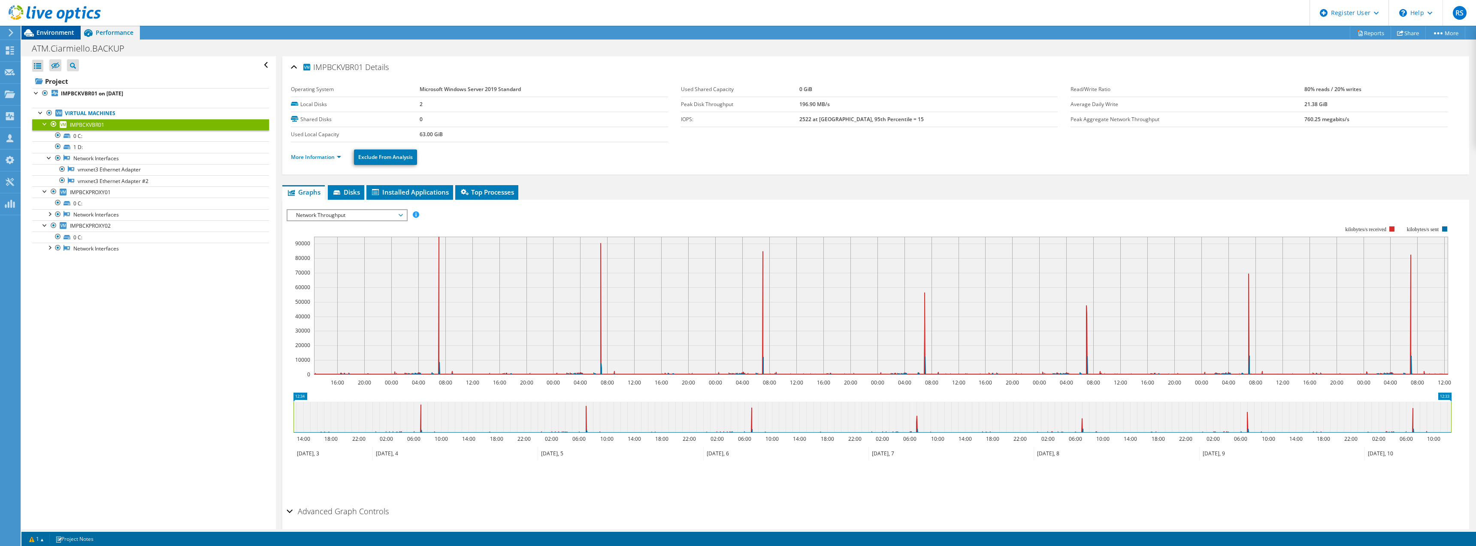
click at [52, 31] on span "Environment" at bounding box center [55, 32] width 38 height 8
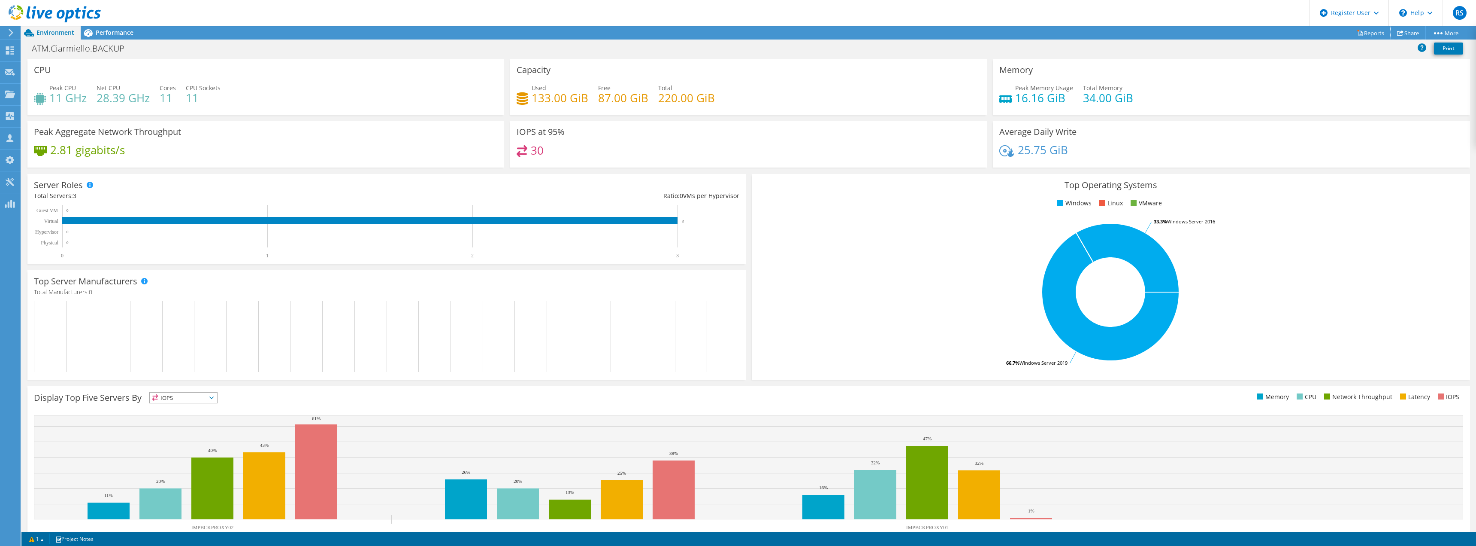
click at [1403, 31] on link "Share" at bounding box center [1408, 32] width 35 height 13
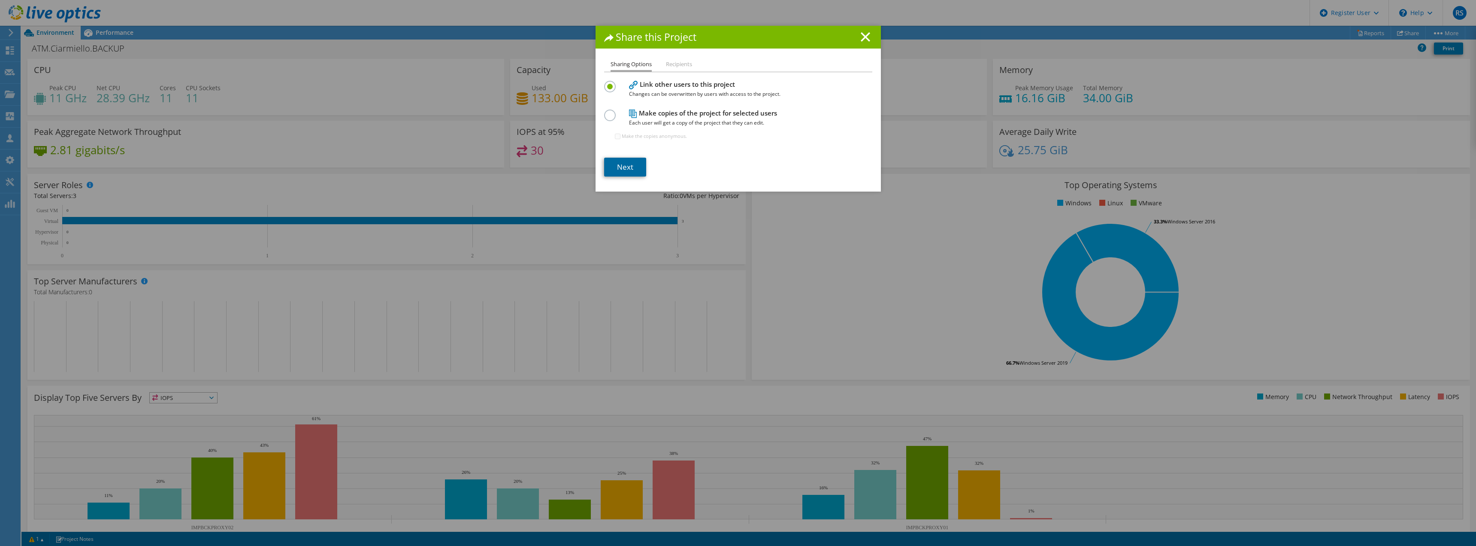
click at [637, 164] on link "Next" at bounding box center [625, 167] width 42 height 19
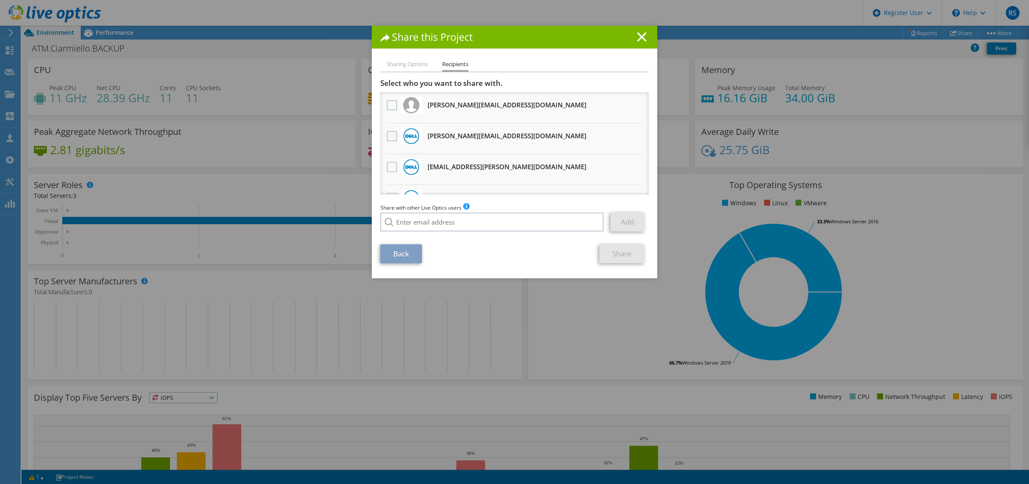
click at [387, 134] on label at bounding box center [393, 136] width 12 height 10
click at [0, 0] on input "checkbox" at bounding box center [0, 0] width 0 height 0
click at [387, 168] on label at bounding box center [393, 167] width 12 height 10
click at [0, 0] on input "checkbox" at bounding box center [0, 0] width 0 height 0
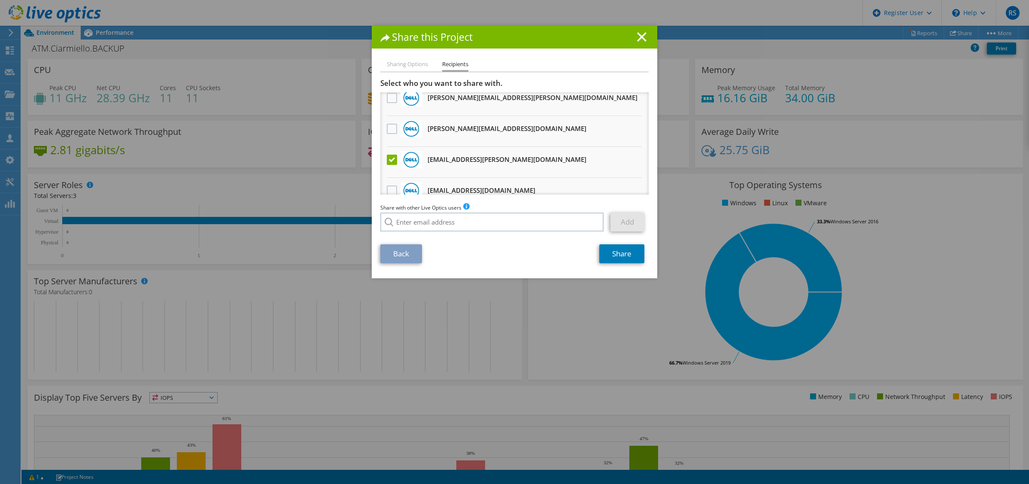
scroll to position [172, 0]
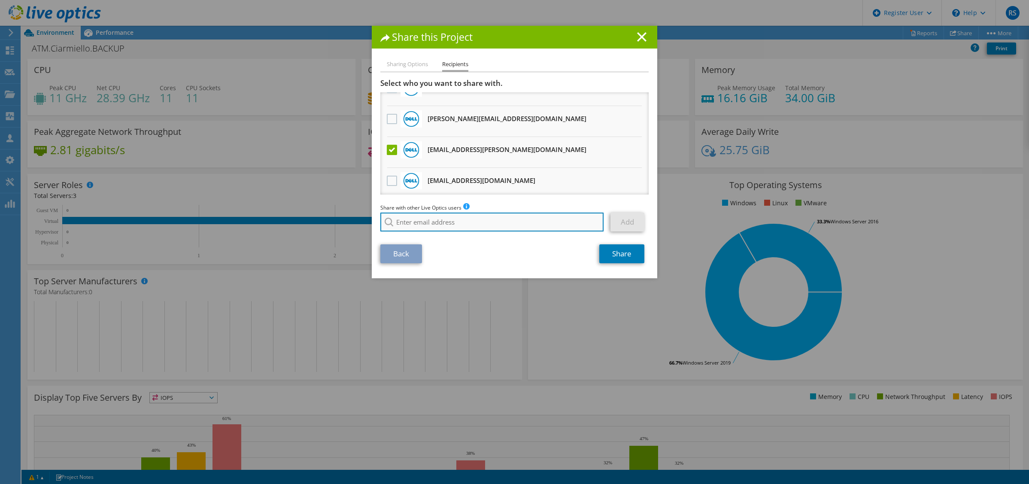
click at [439, 229] on input "search" at bounding box center [491, 221] width 223 height 19
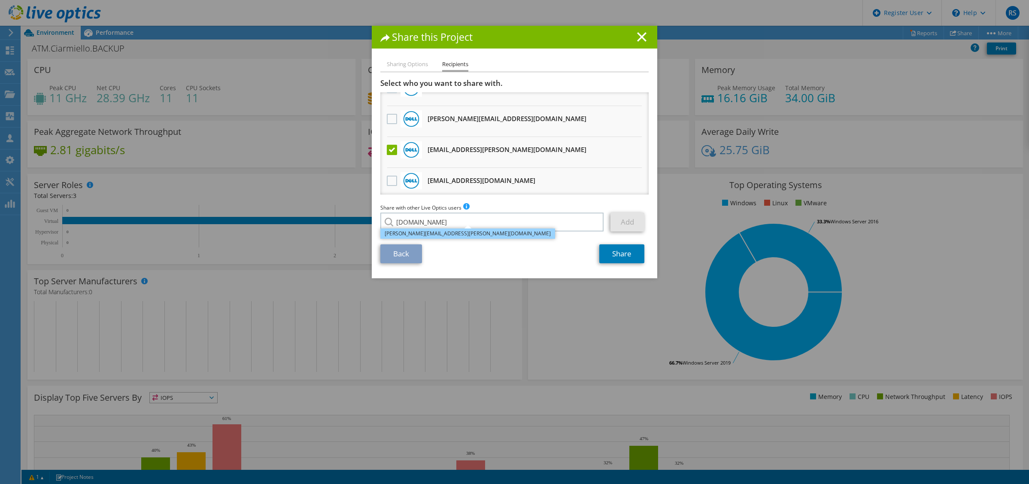
click at [449, 236] on li "[PERSON_NAME][EMAIL_ADDRESS][PERSON_NAME][DOMAIN_NAME]" at bounding box center [467, 233] width 175 height 10
type input "[PERSON_NAME][EMAIL_ADDRESS][PERSON_NAME][DOMAIN_NAME]"
click at [621, 225] on link "Add" at bounding box center [627, 221] width 34 height 19
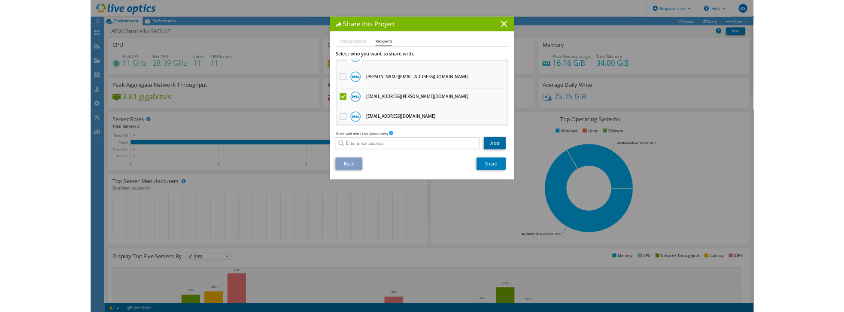
scroll to position [203, 0]
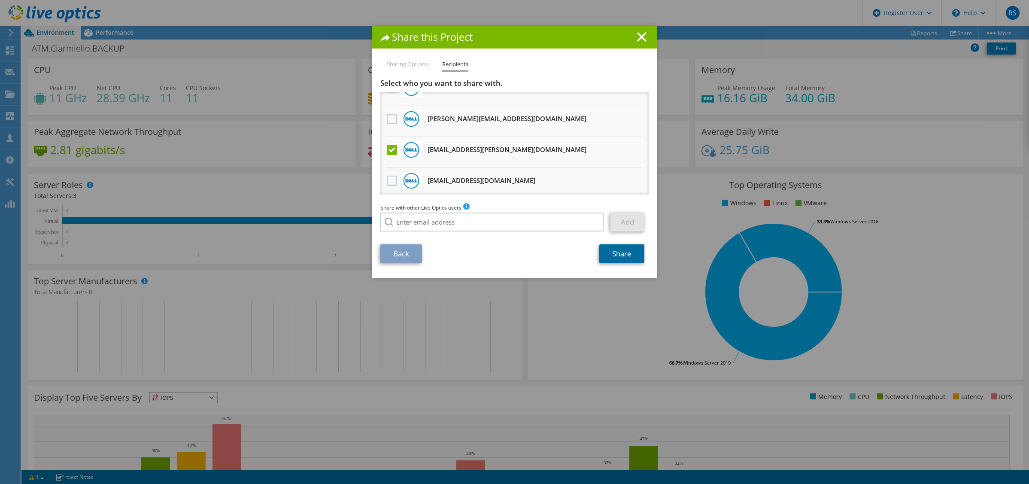
click at [622, 258] on link "Share" at bounding box center [621, 253] width 45 height 19
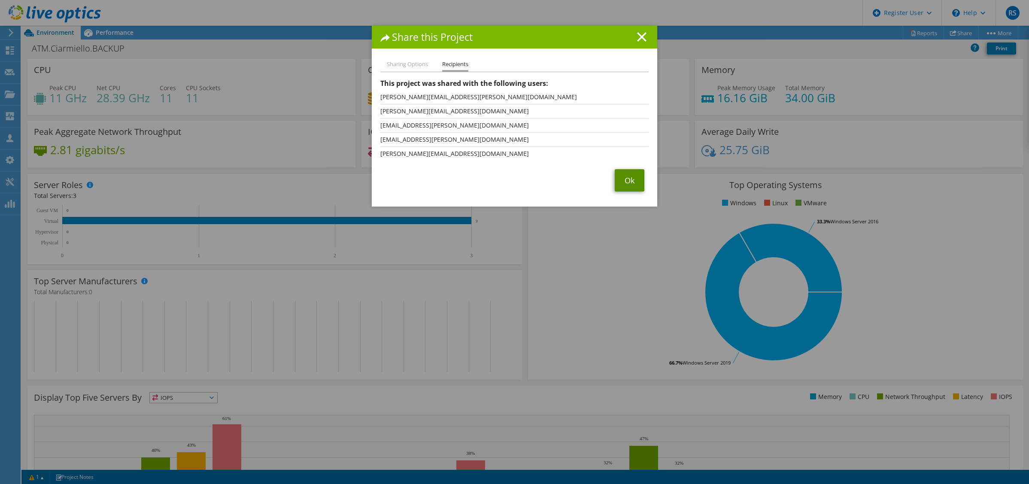
click at [626, 179] on link "Ok" at bounding box center [630, 180] width 30 height 22
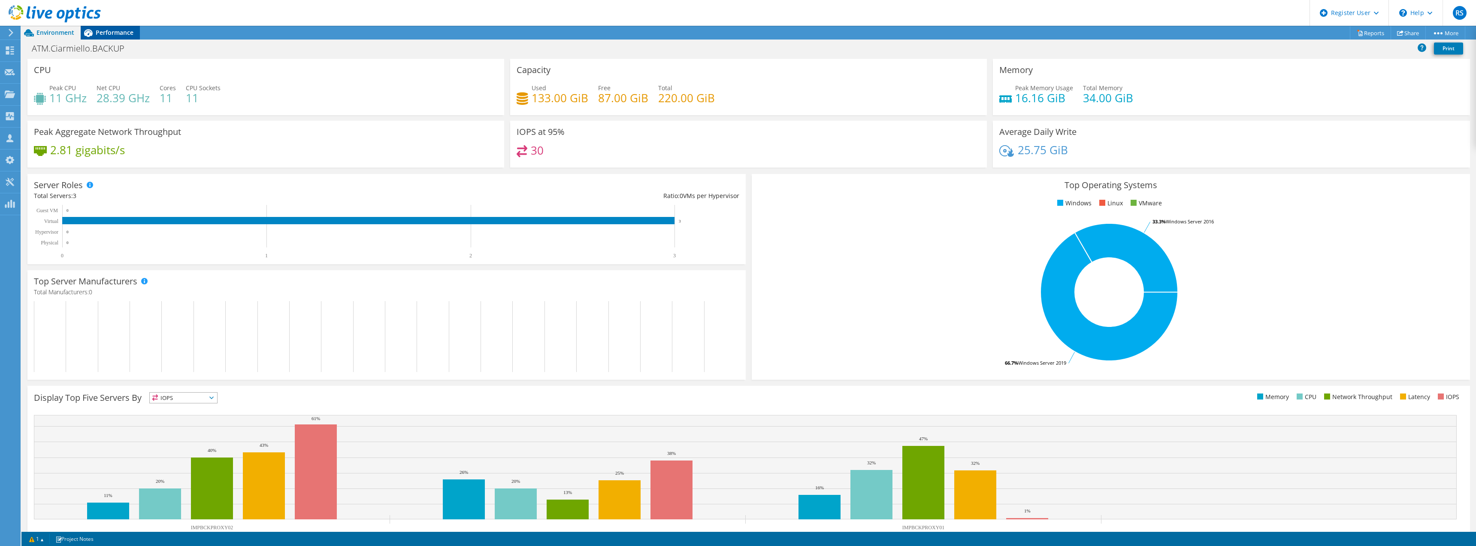
click at [105, 32] on span "Performance" at bounding box center [115, 32] width 38 height 8
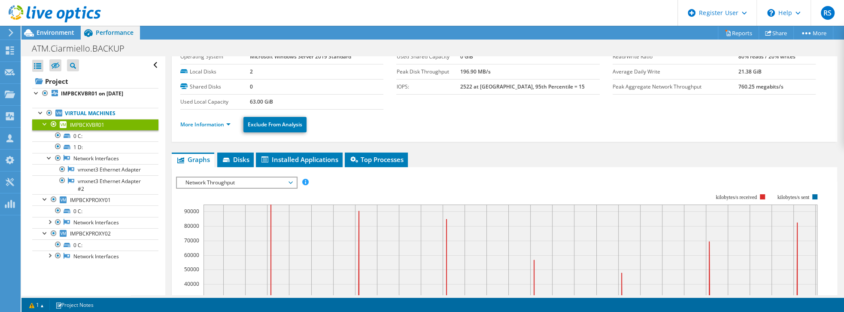
scroll to position [49, 0]
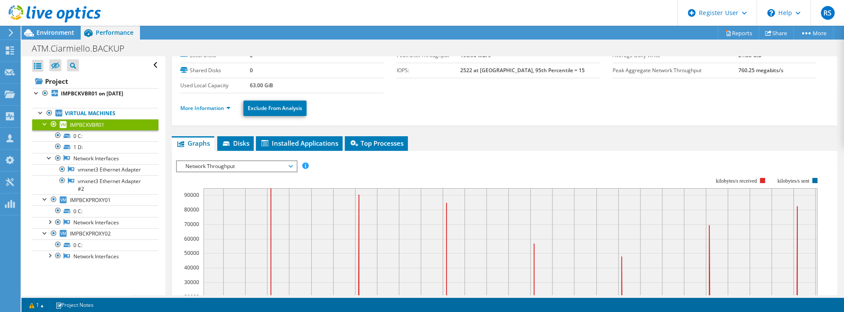
click at [264, 167] on span "Network Throughput" at bounding box center [236, 166] width 110 height 10
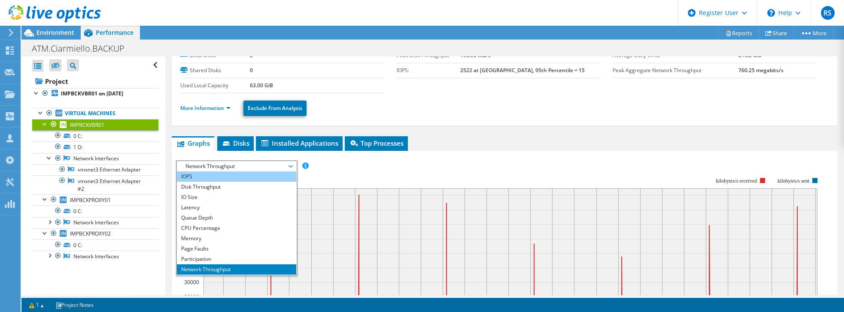
click at [206, 175] on li "IOPS" at bounding box center [236, 176] width 119 height 10
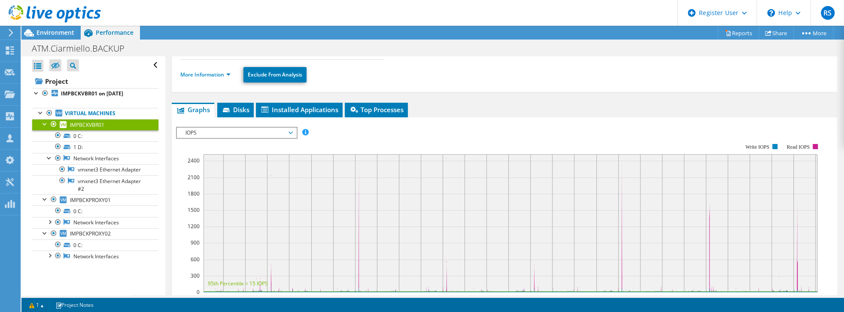
scroll to position [122, 0]
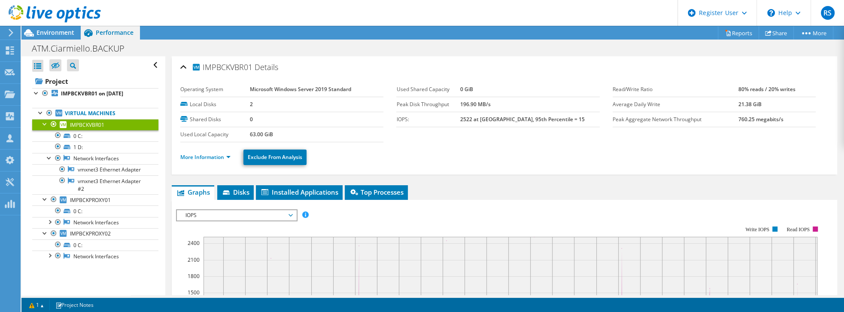
scroll to position [122, 0]
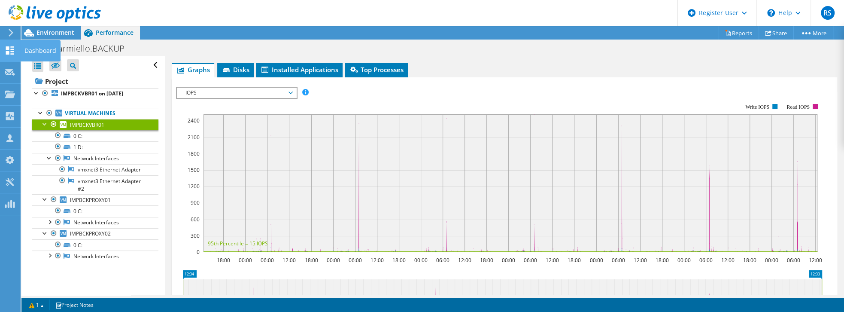
click at [10, 50] on icon at bounding box center [10, 50] width 10 height 8
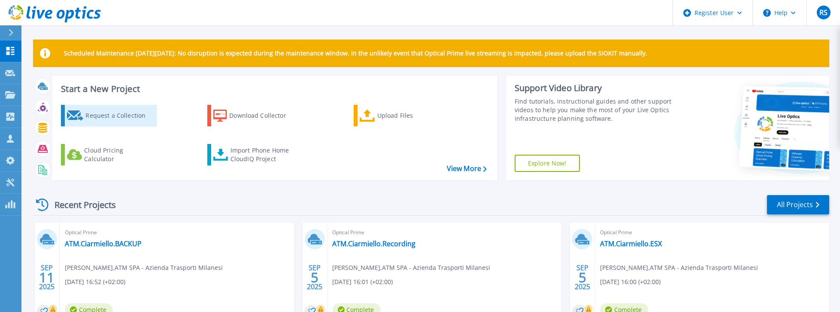
click at [114, 114] on div "Request a Collection" at bounding box center [119, 115] width 69 height 17
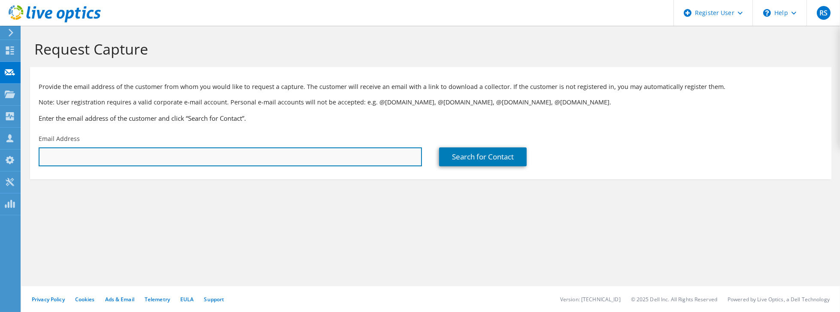
click at [302, 153] on input "text" at bounding box center [230, 156] width 383 height 19
type input "robysiro@libero.it"
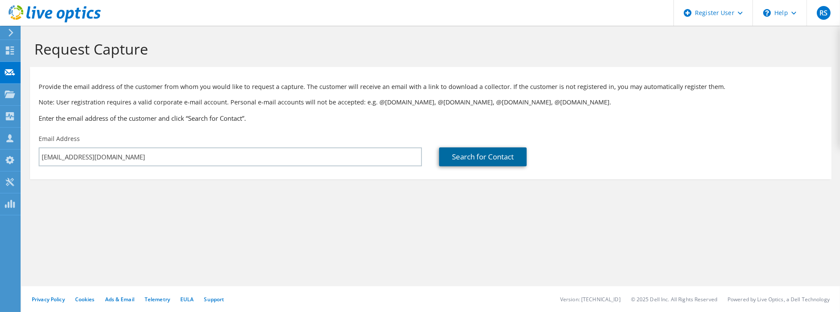
click at [476, 157] on link "Search for Contact" at bounding box center [483, 156] width 88 height 19
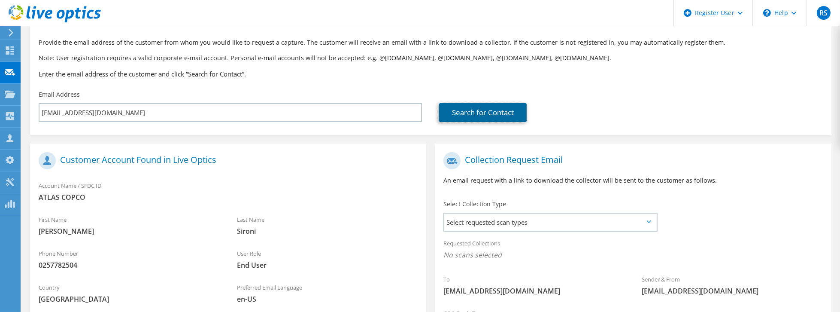
scroll to position [122, 0]
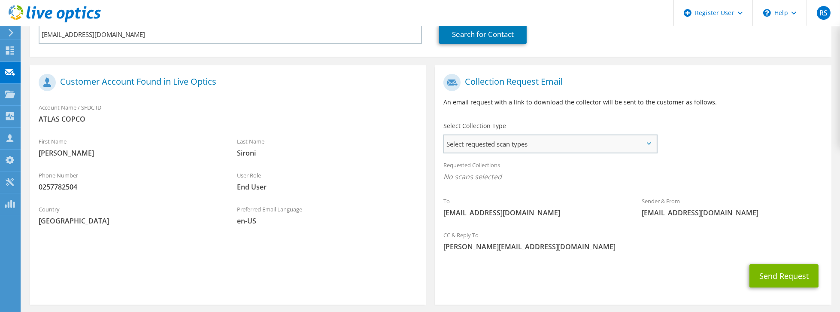
click at [587, 140] on span "Select requested scan types" at bounding box center [550, 143] width 212 height 17
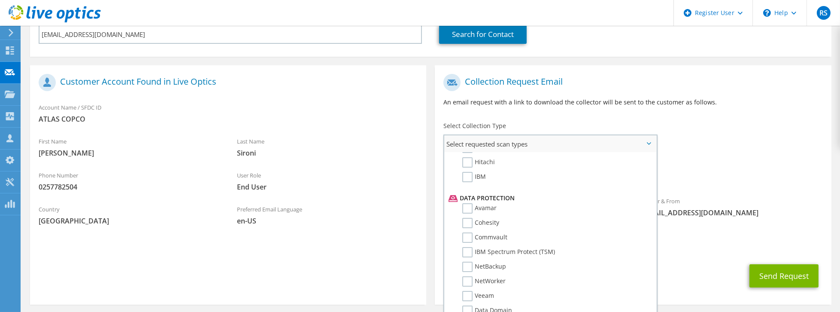
scroll to position [343, 0]
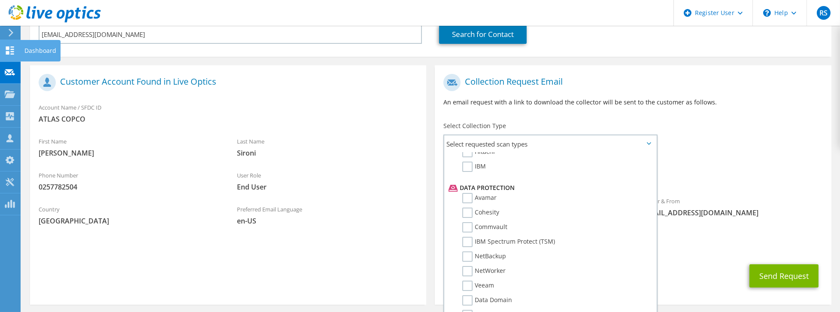
click at [11, 52] on icon at bounding box center [10, 50] width 10 height 8
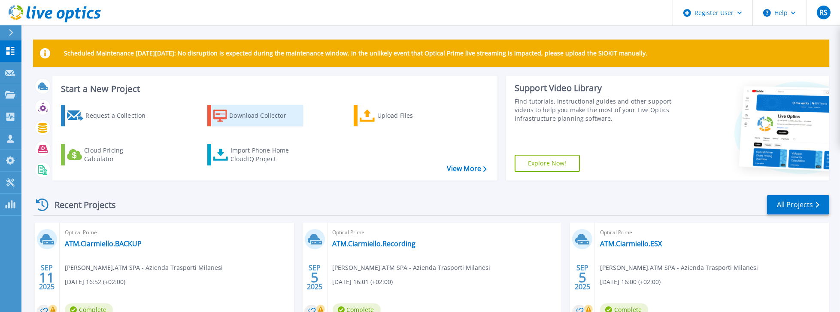
click at [245, 111] on div "Download Collector" at bounding box center [263, 115] width 69 height 17
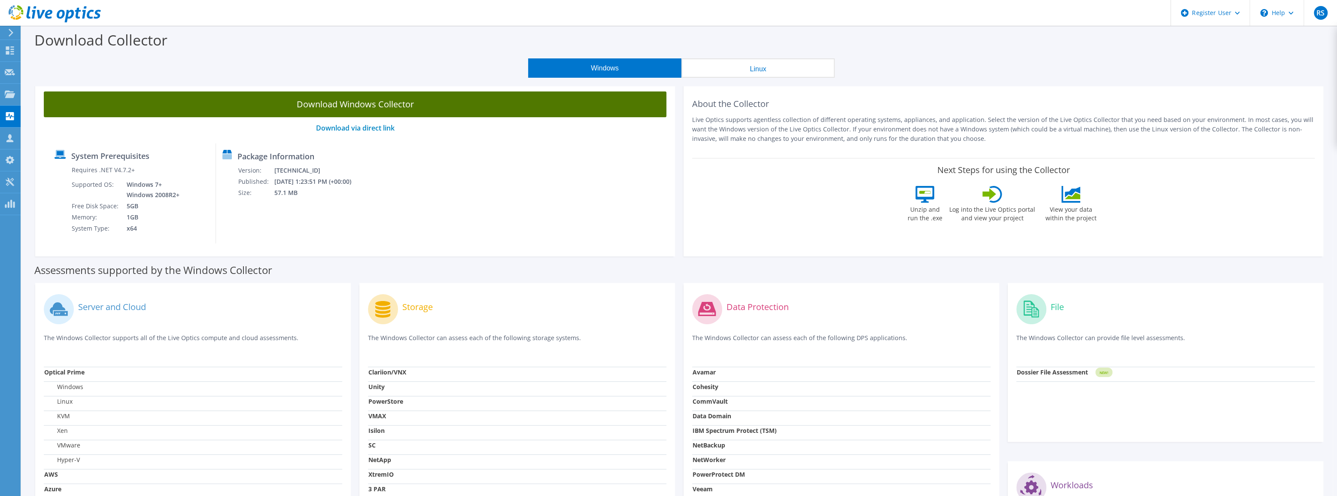
click at [474, 109] on link "Download Windows Collector" at bounding box center [355, 104] width 622 height 26
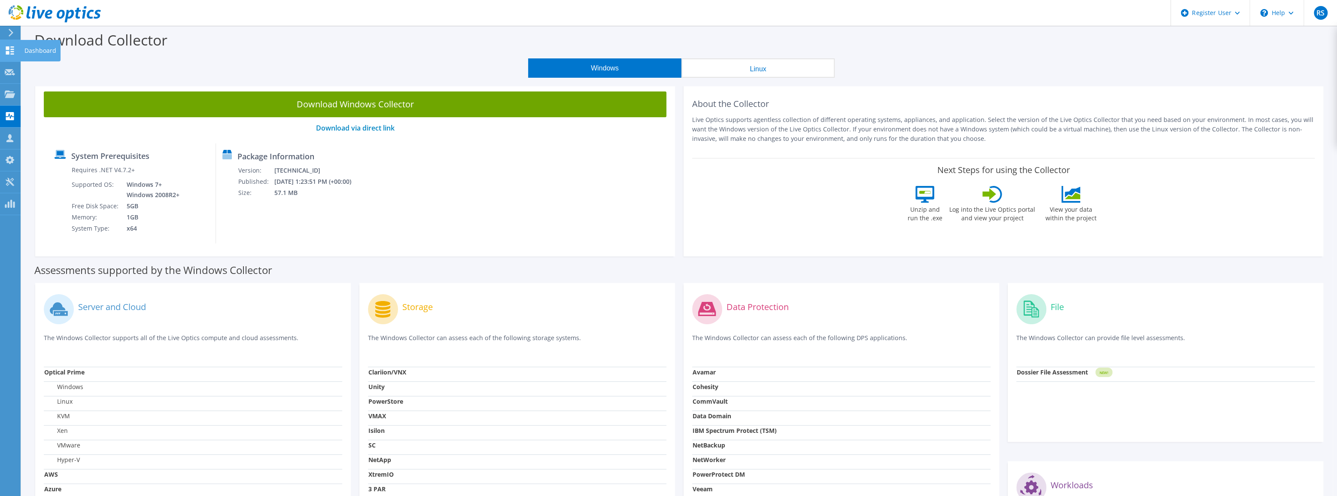
click at [8, 50] on icon at bounding box center [10, 50] width 10 height 8
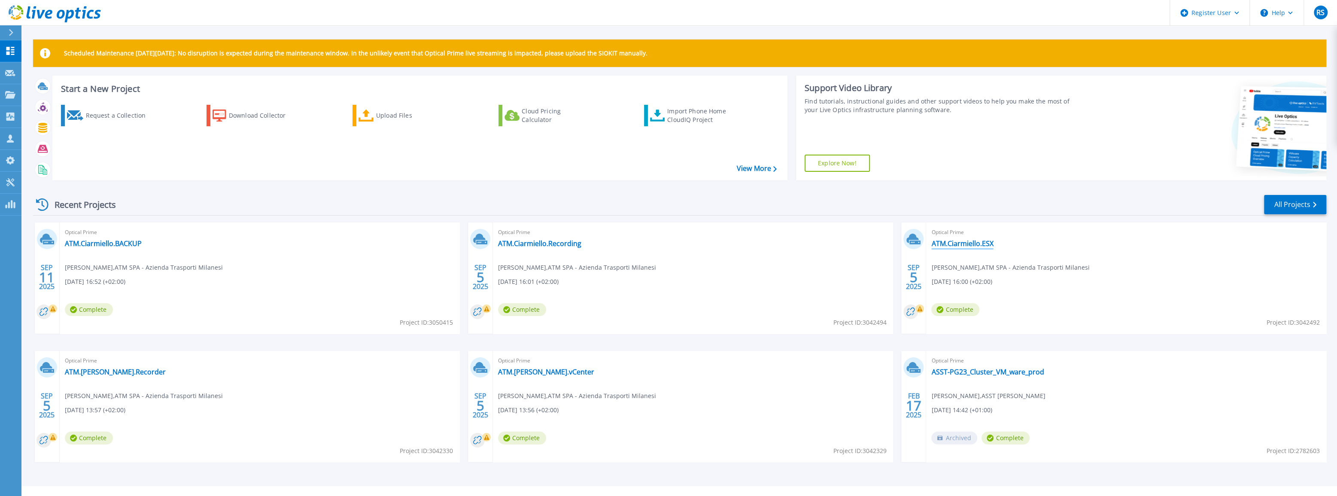
click at [979, 245] on link "ATM.Ciarmiello.ESX" at bounding box center [962, 243] width 62 height 9
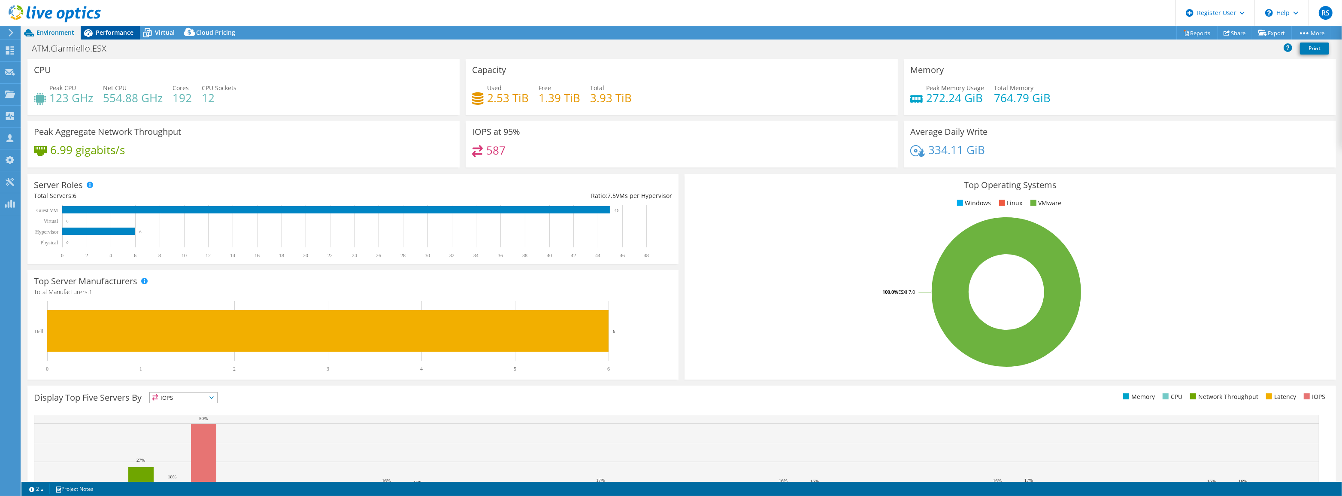
click at [120, 31] on span "Performance" at bounding box center [115, 32] width 38 height 8
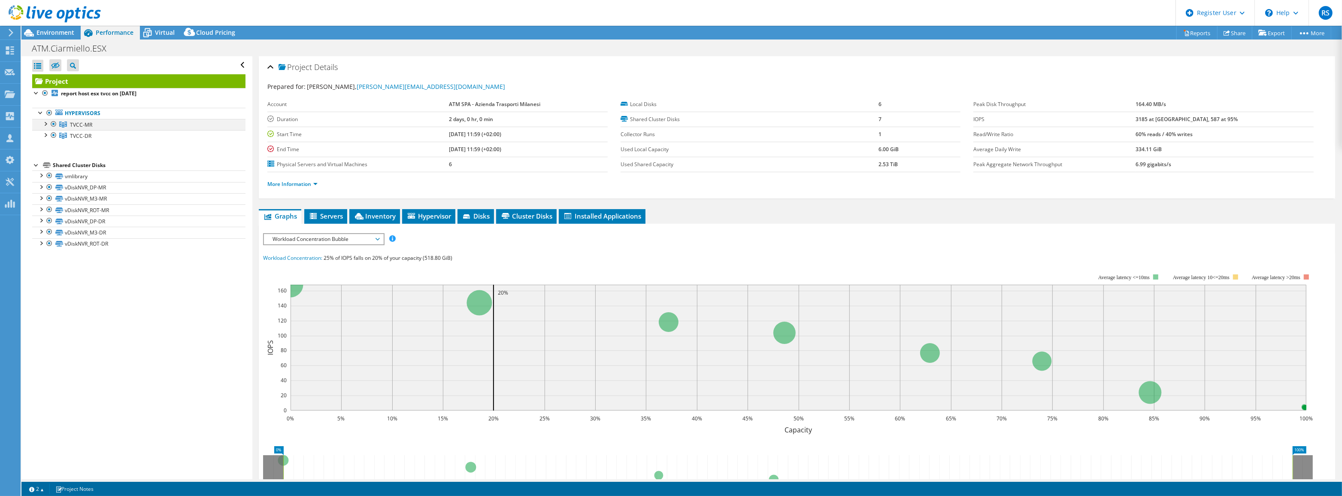
click at [44, 121] on div at bounding box center [45, 123] width 9 height 9
click at [45, 169] on div at bounding box center [45, 168] width 9 height 9
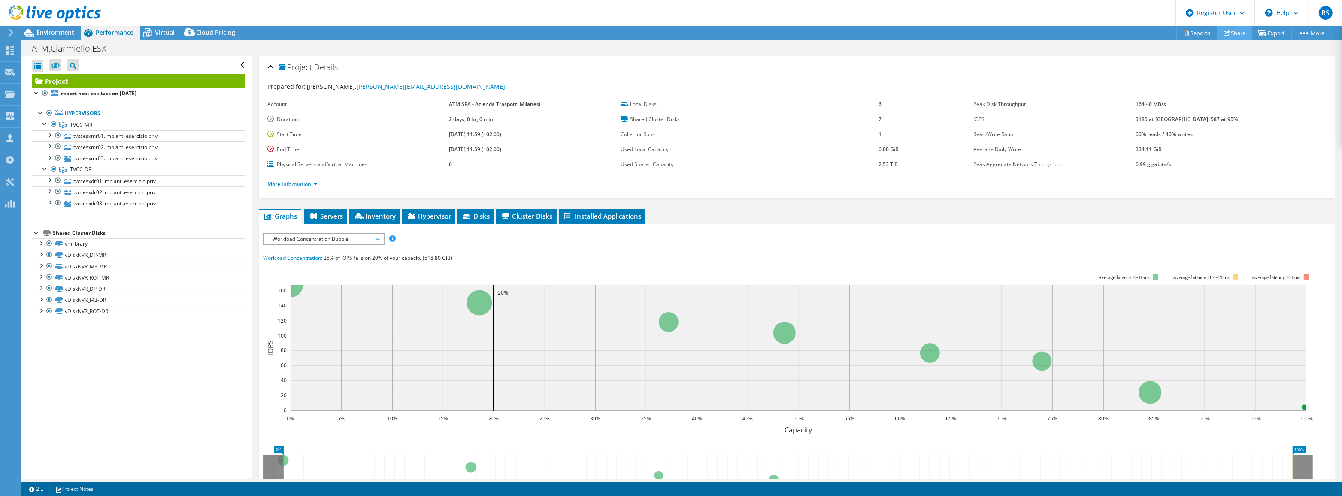
click at [1230, 32] on link "Share" at bounding box center [1234, 32] width 35 height 13
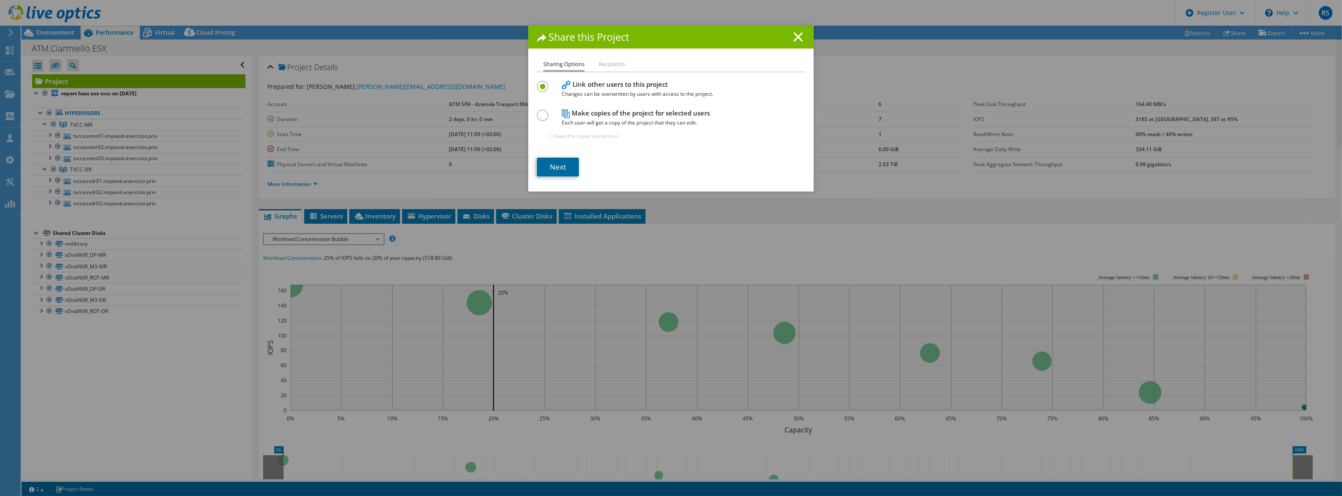
click at [564, 170] on link "Next" at bounding box center [558, 167] width 42 height 19
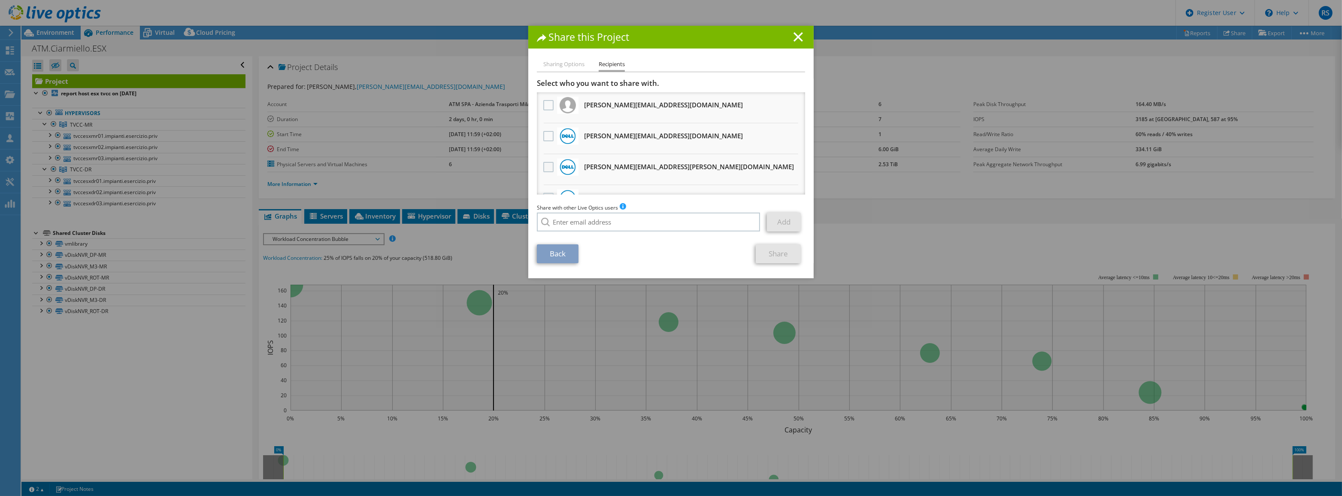
click at [547, 167] on label at bounding box center [549, 167] width 12 height 10
click at [0, 0] on input "checkbox" at bounding box center [0, 0] width 0 height 0
click at [772, 253] on link "Share" at bounding box center [778, 253] width 45 height 19
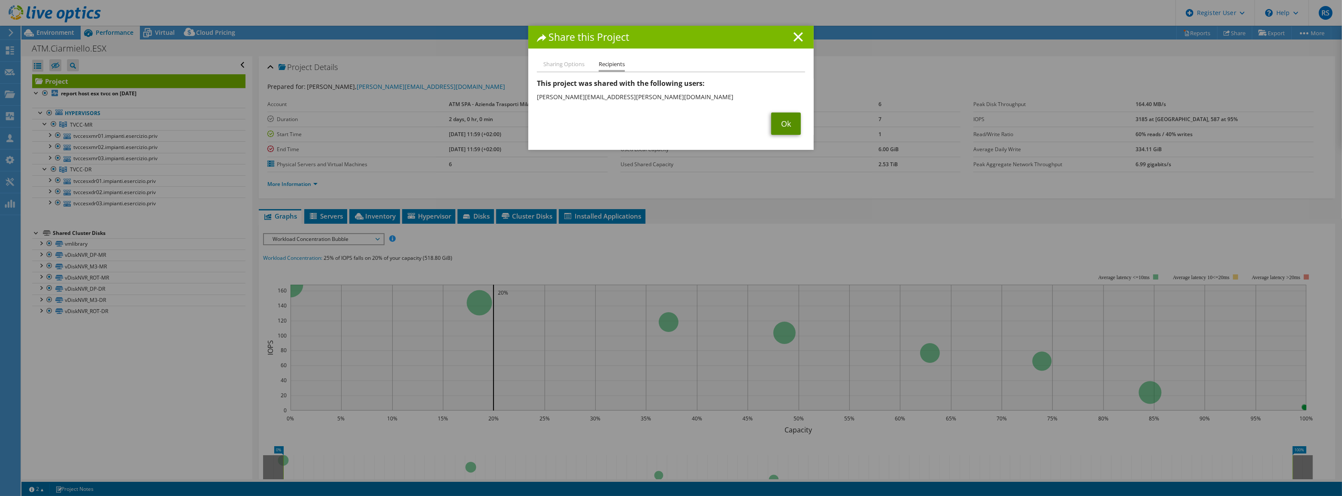
click at [779, 122] on link "Ok" at bounding box center [786, 123] width 30 height 22
